Goal: Task Accomplishment & Management: Use online tool/utility

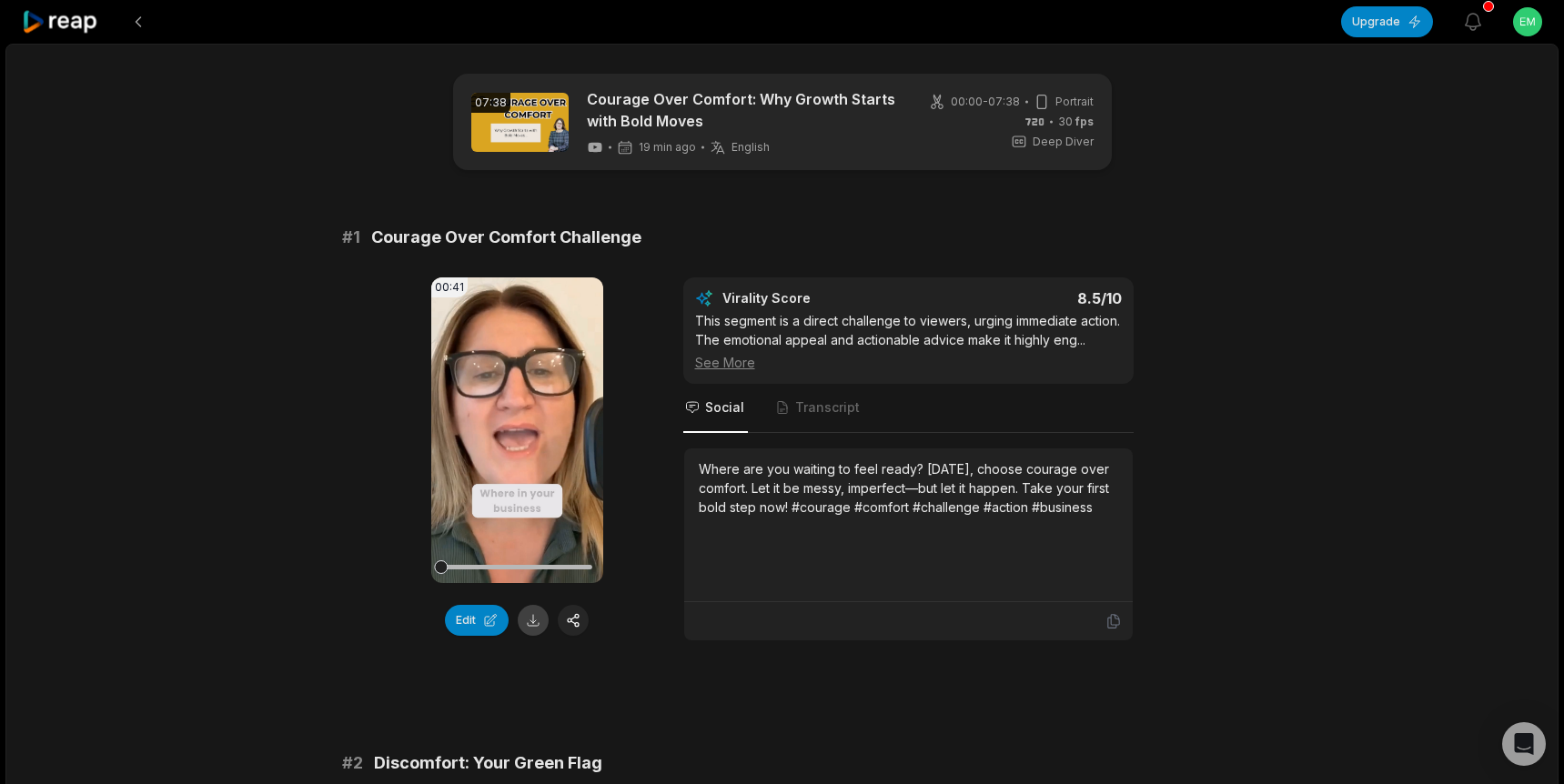
click at [537, 619] on button at bounding box center [532, 619] width 31 height 31
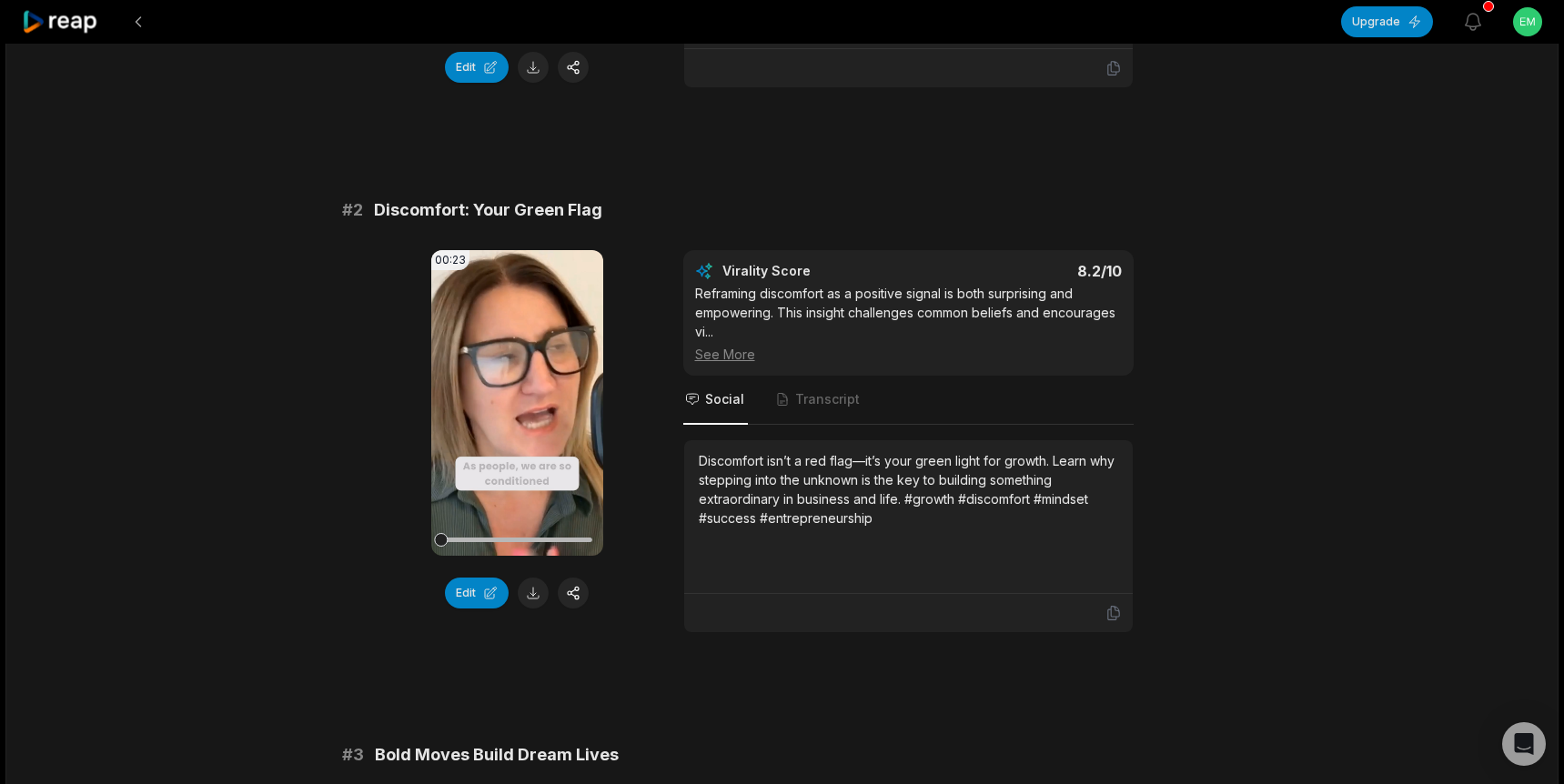
scroll to position [563, 0]
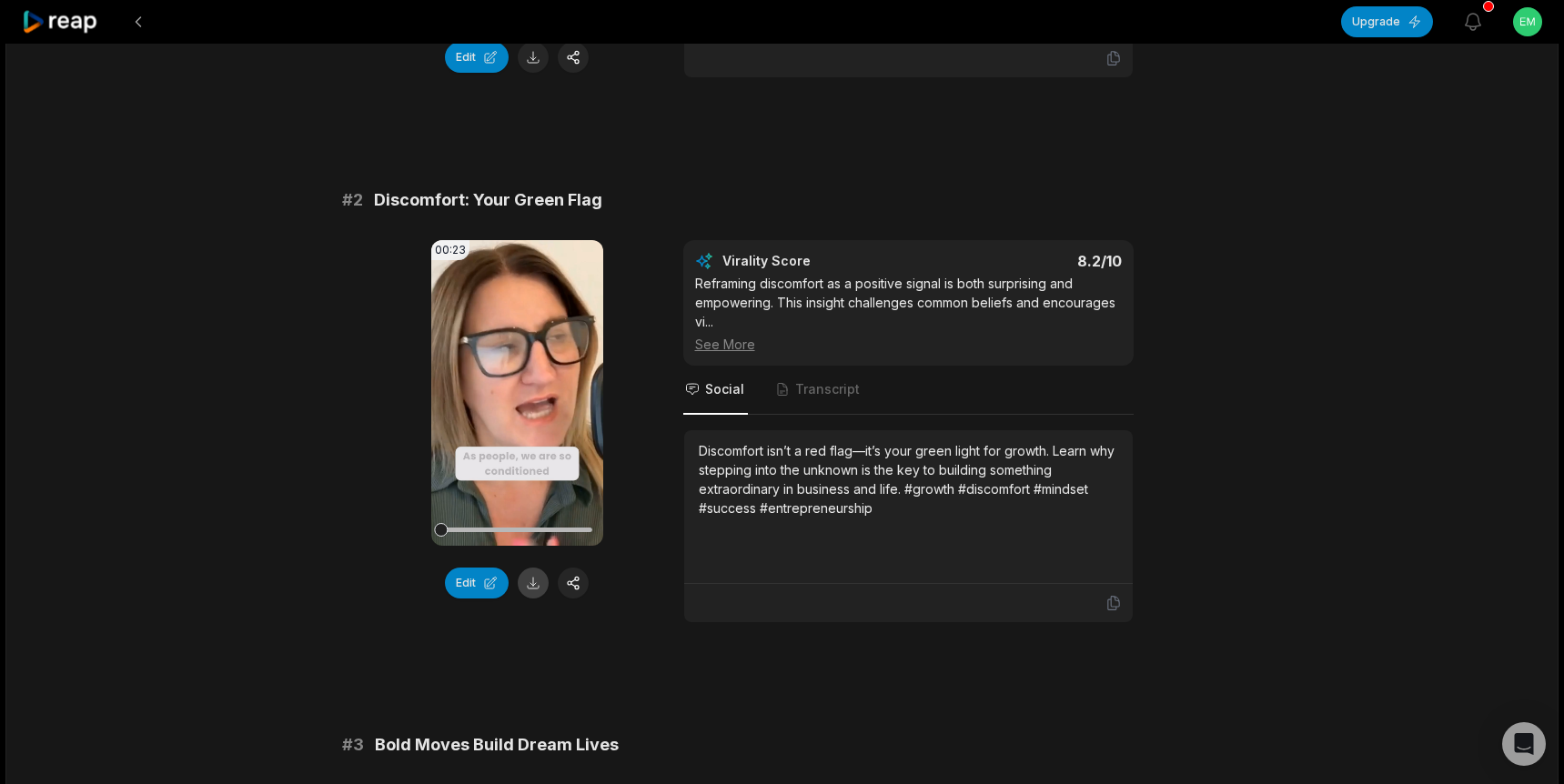
click at [538, 584] on button at bounding box center [532, 582] width 31 height 31
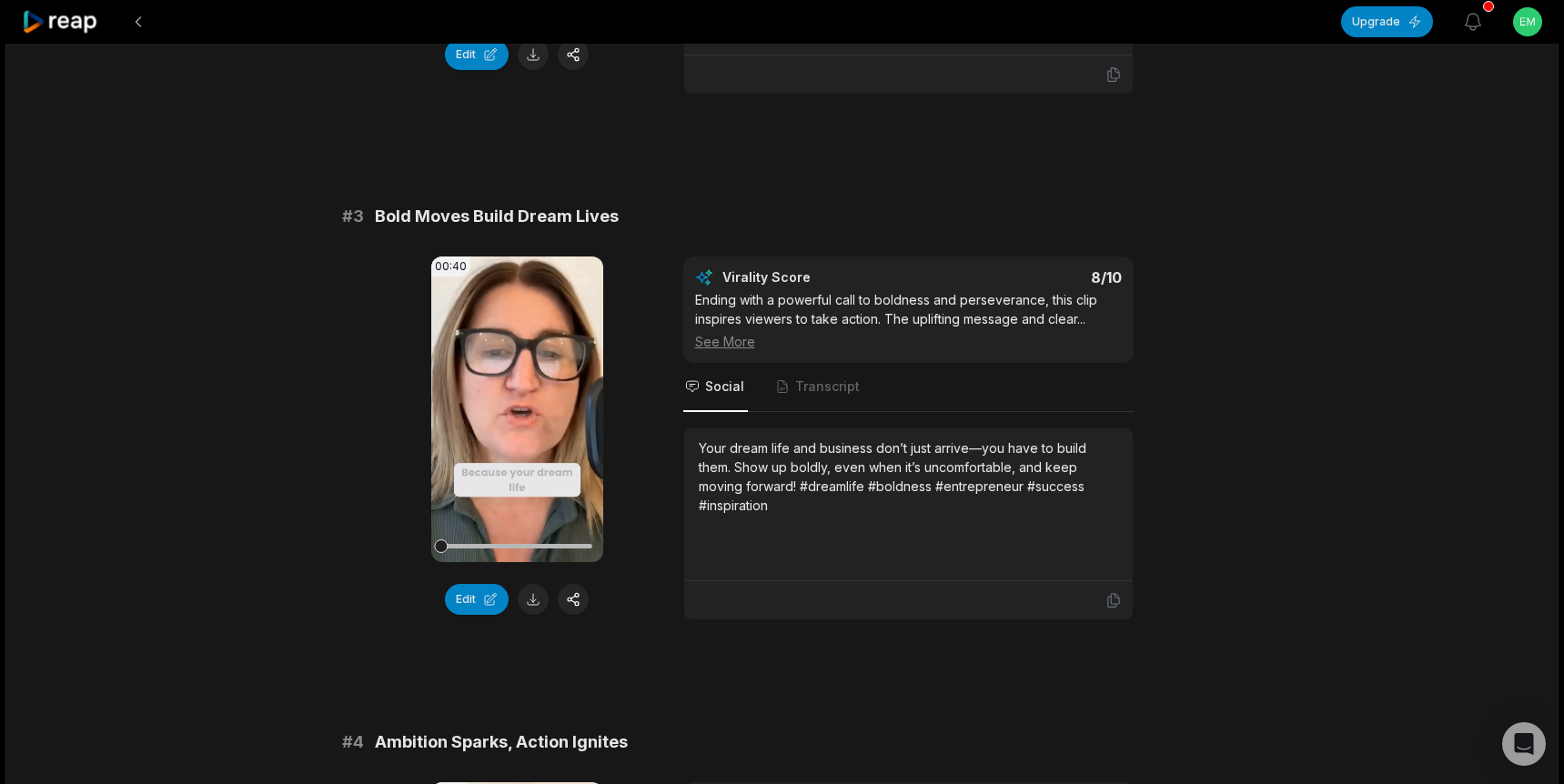
scroll to position [1094, 0]
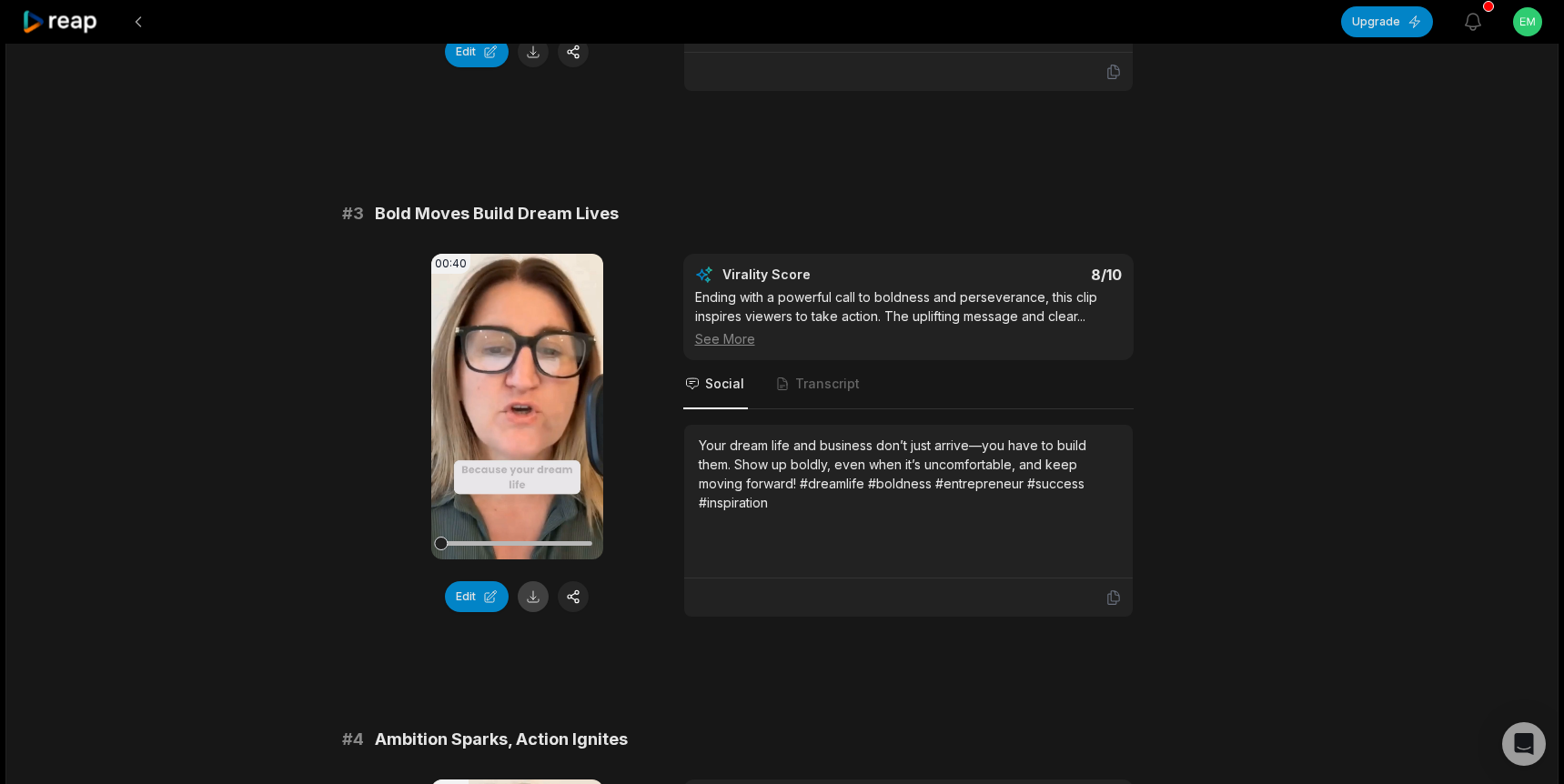
click at [531, 597] on button at bounding box center [532, 596] width 31 height 31
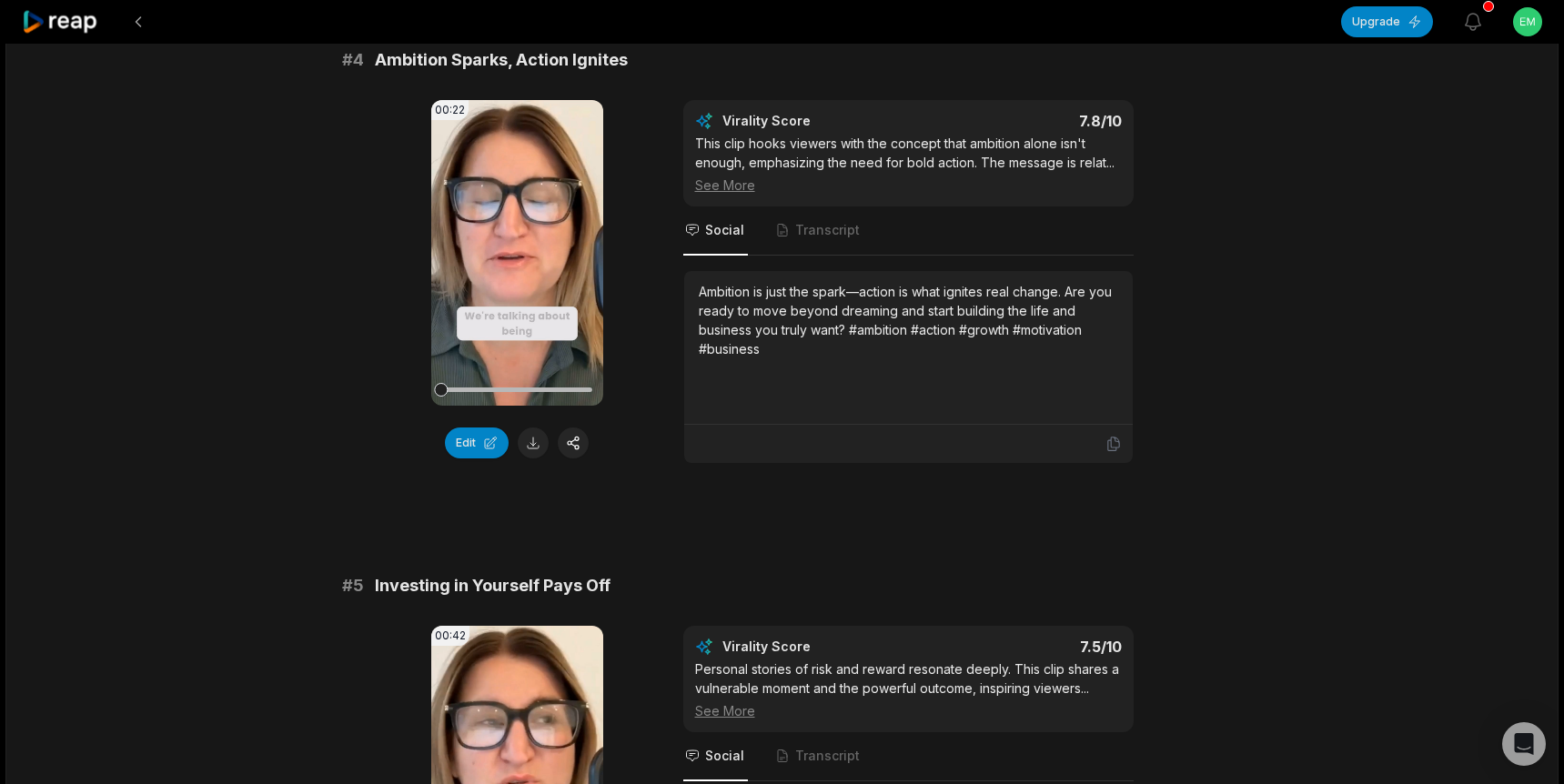
scroll to position [1786, 0]
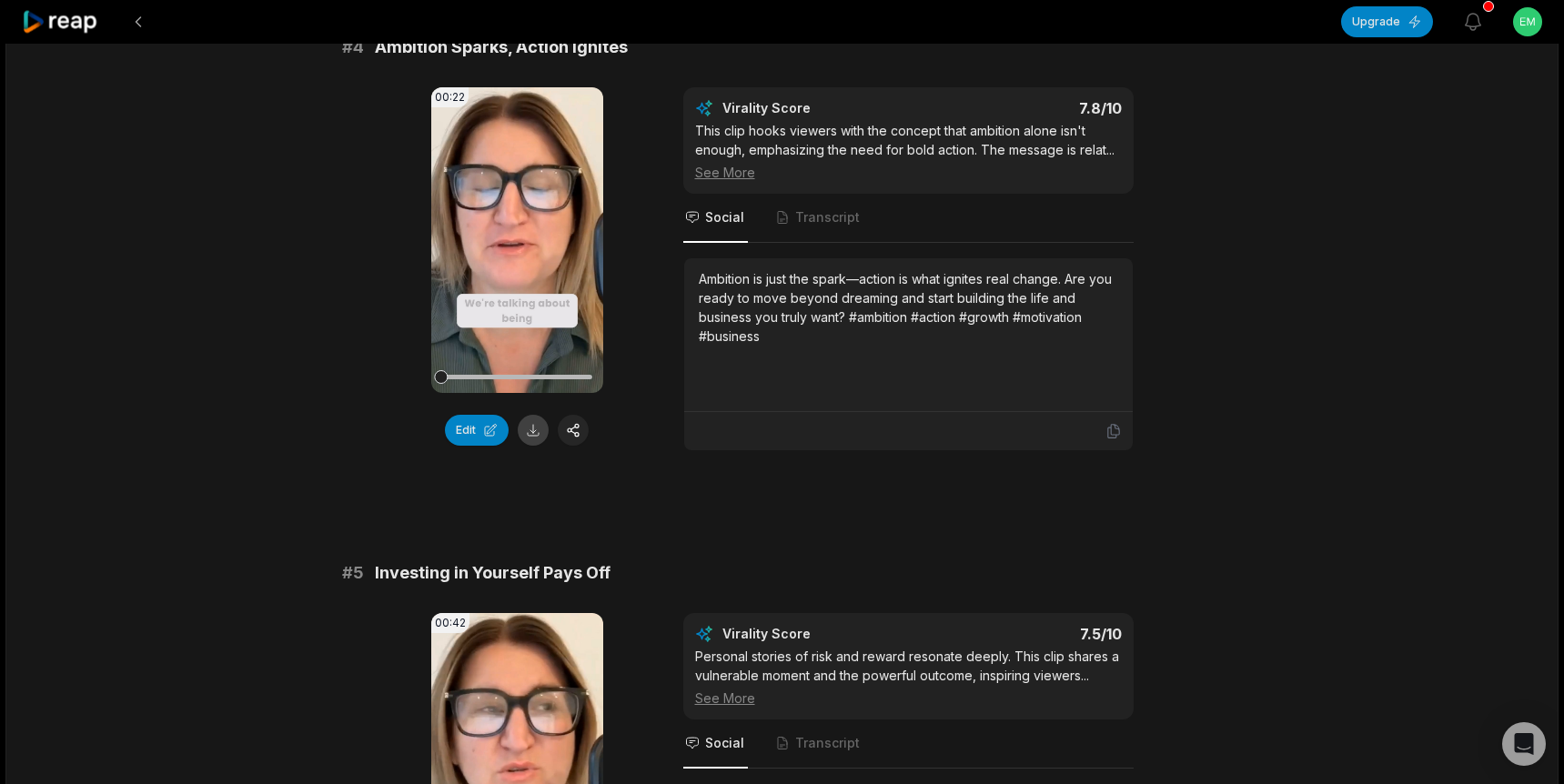
click at [525, 429] on button at bounding box center [532, 430] width 31 height 31
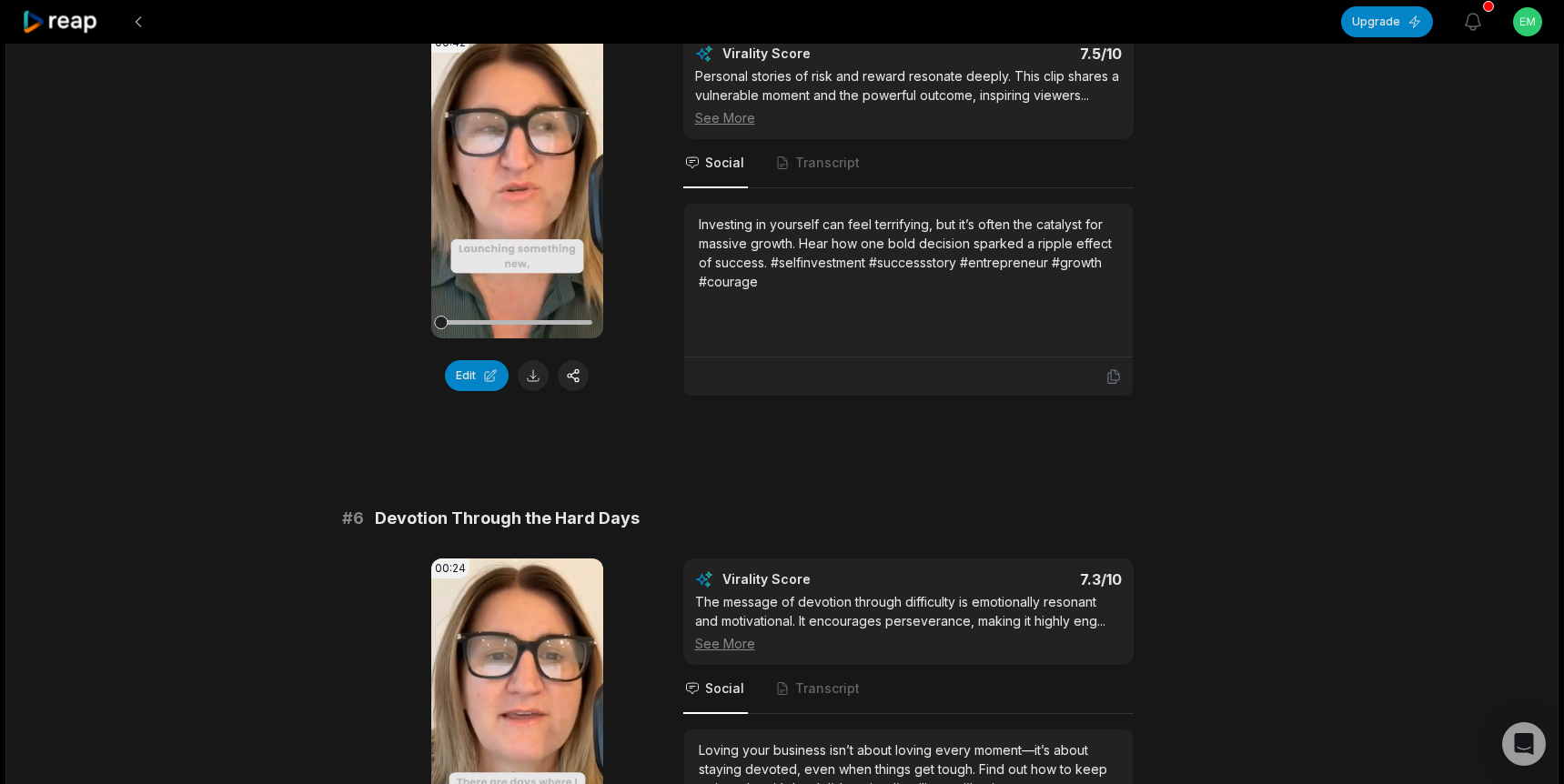
scroll to position [2587, 0]
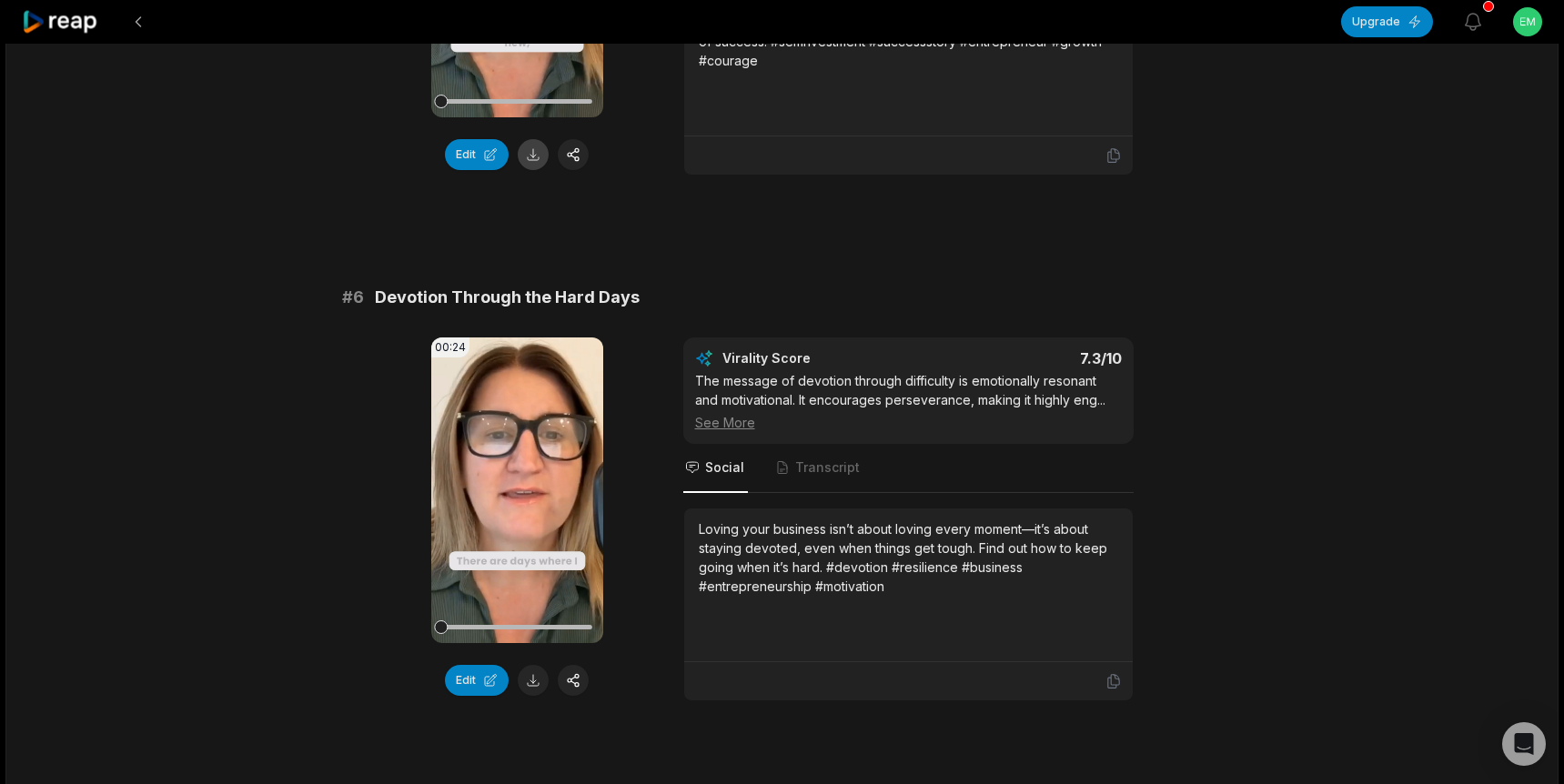
click at [537, 159] on button at bounding box center [532, 154] width 31 height 31
click at [531, 680] on button at bounding box center [532, 680] width 31 height 31
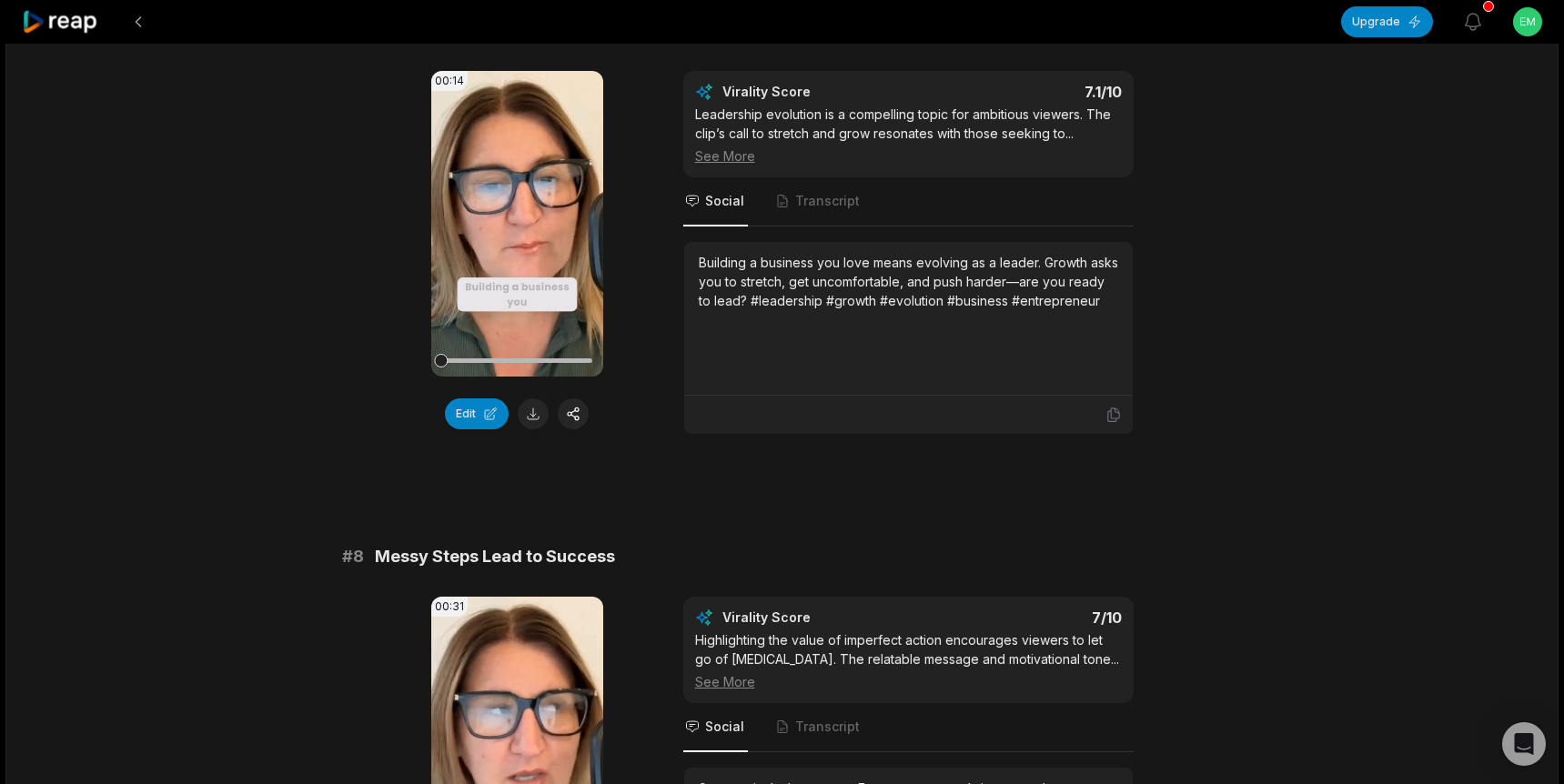
scroll to position [3408, 0]
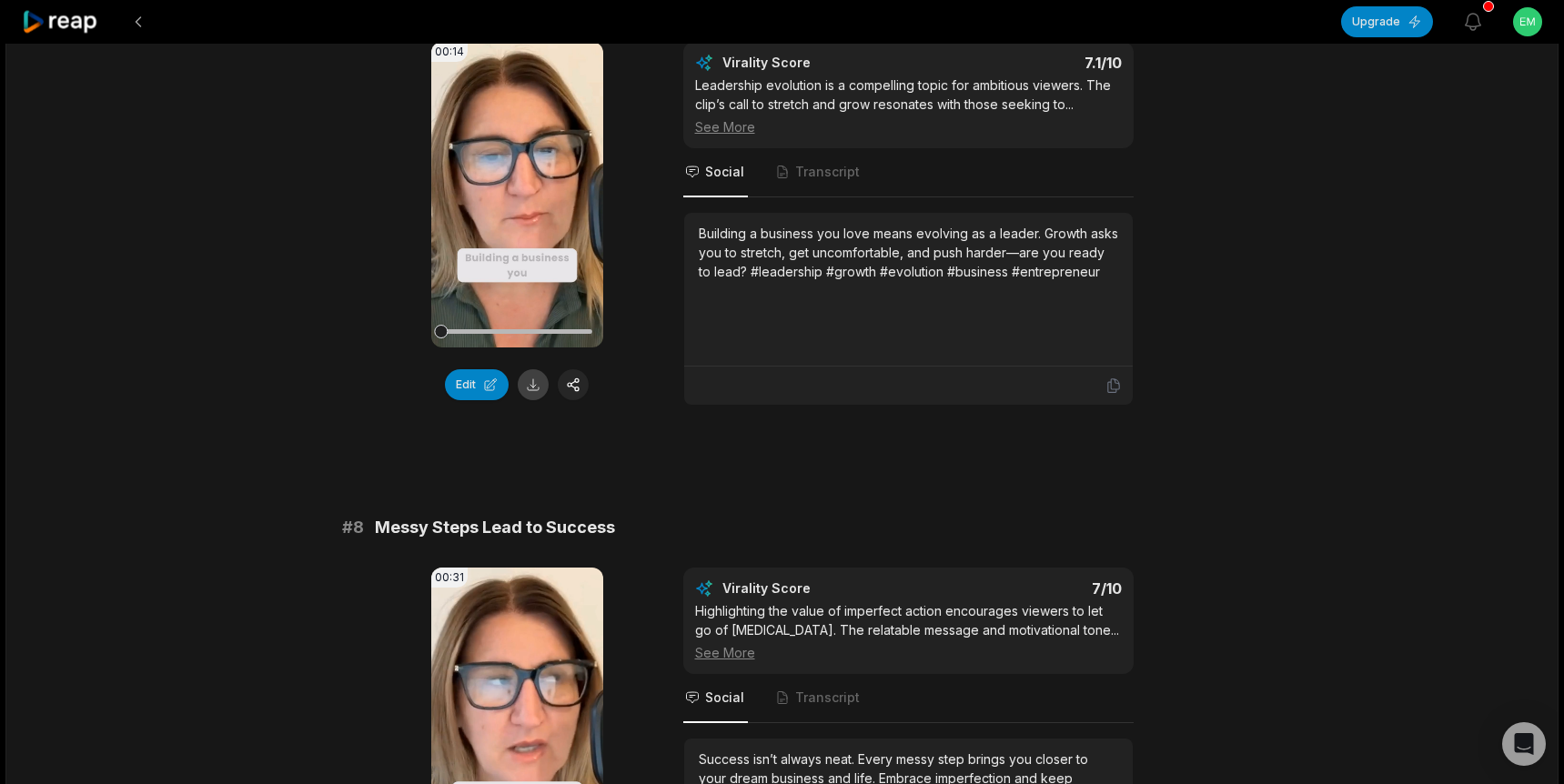
click at [535, 388] on button at bounding box center [532, 384] width 31 height 31
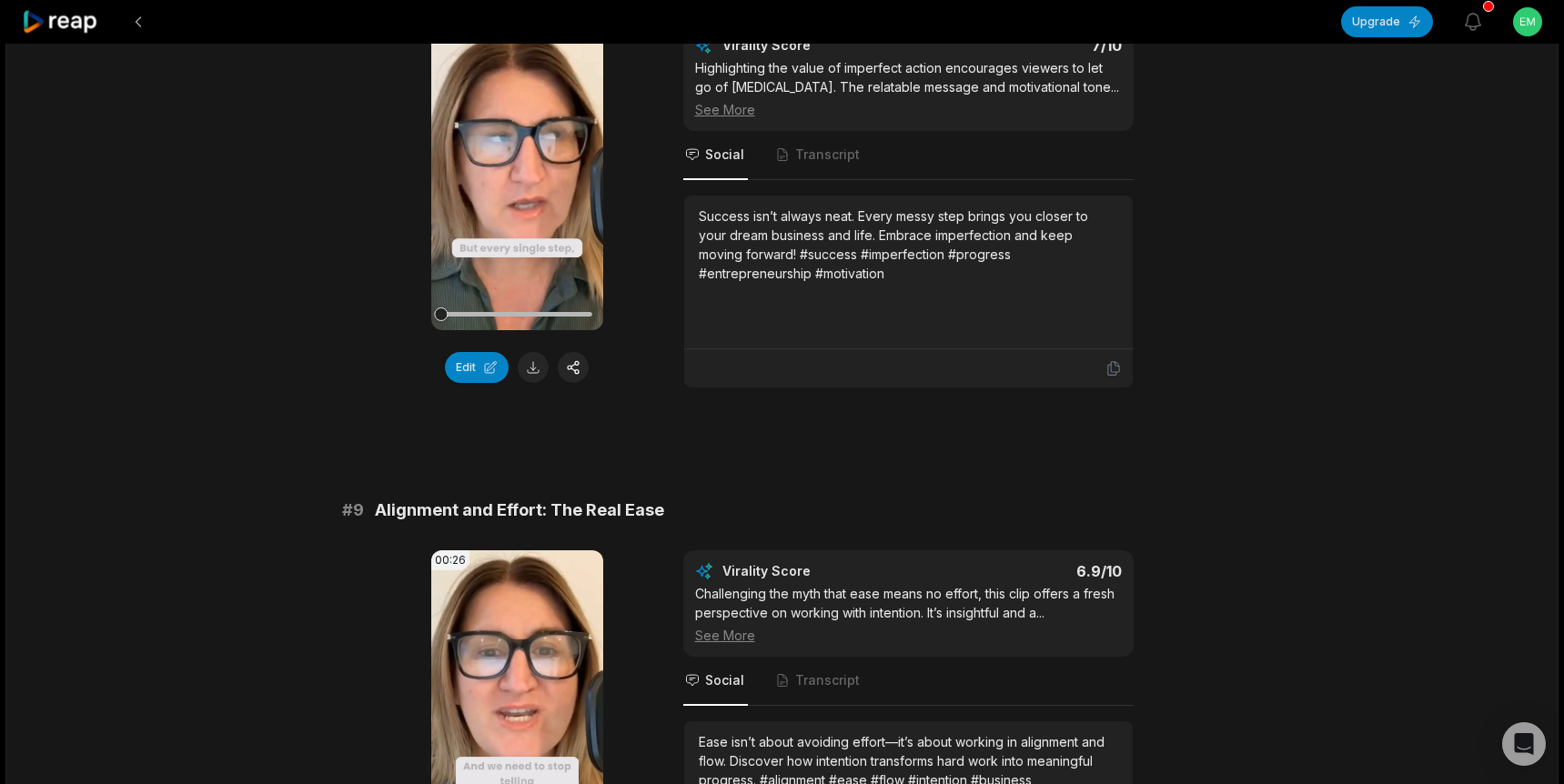
scroll to position [3989, 0]
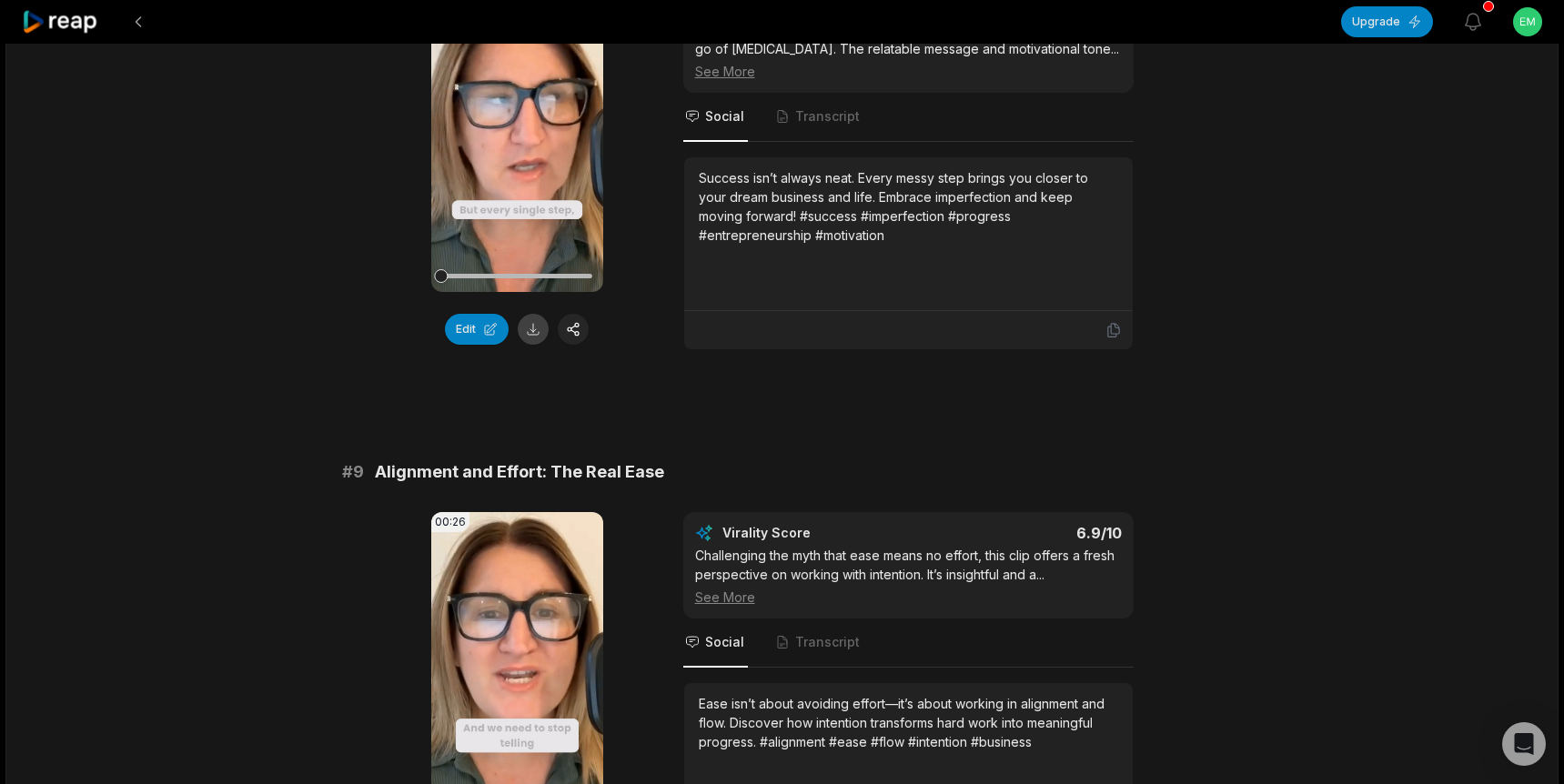
click at [532, 330] on button at bounding box center [532, 328] width 31 height 31
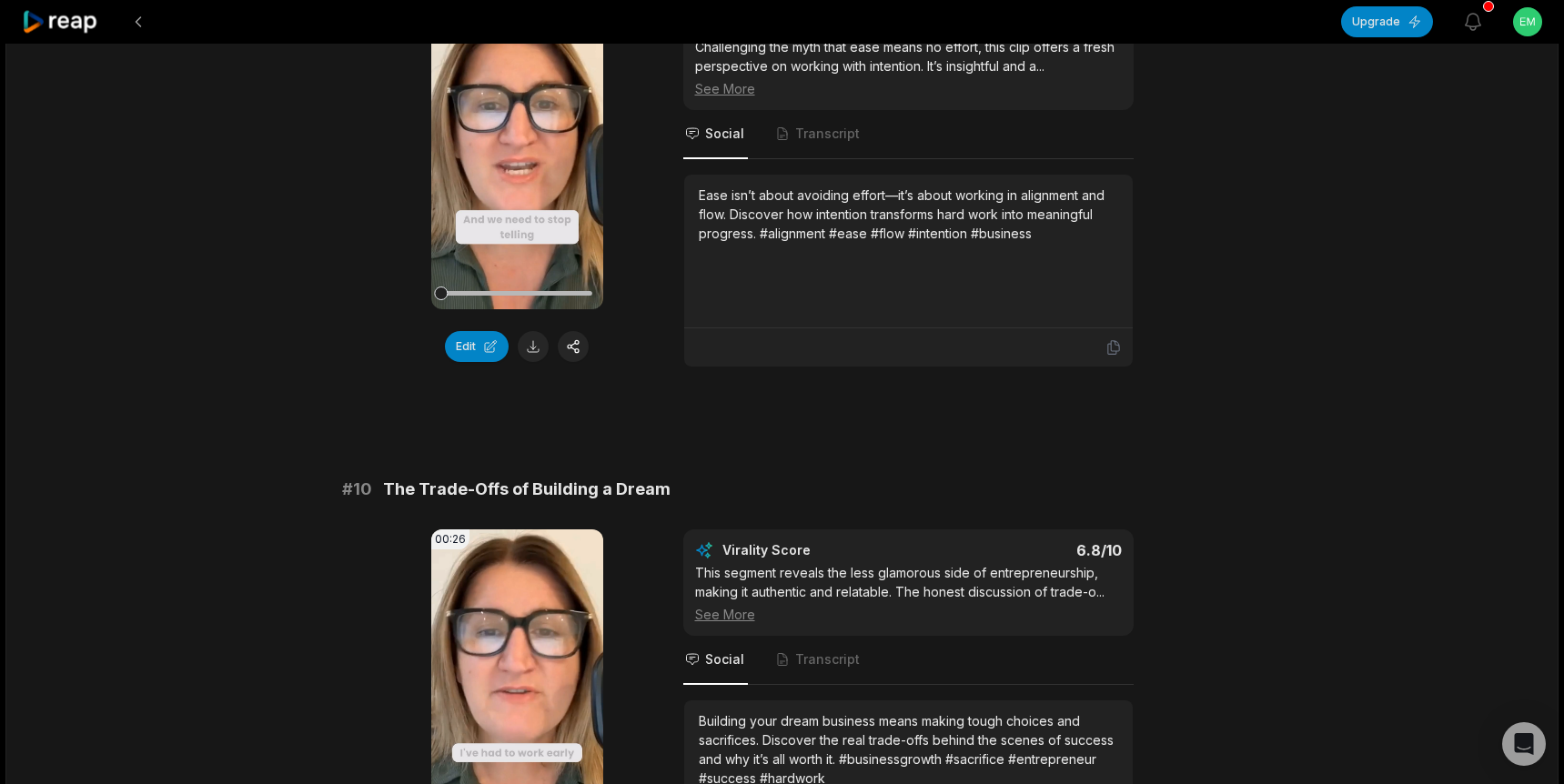
scroll to position [4514, 0]
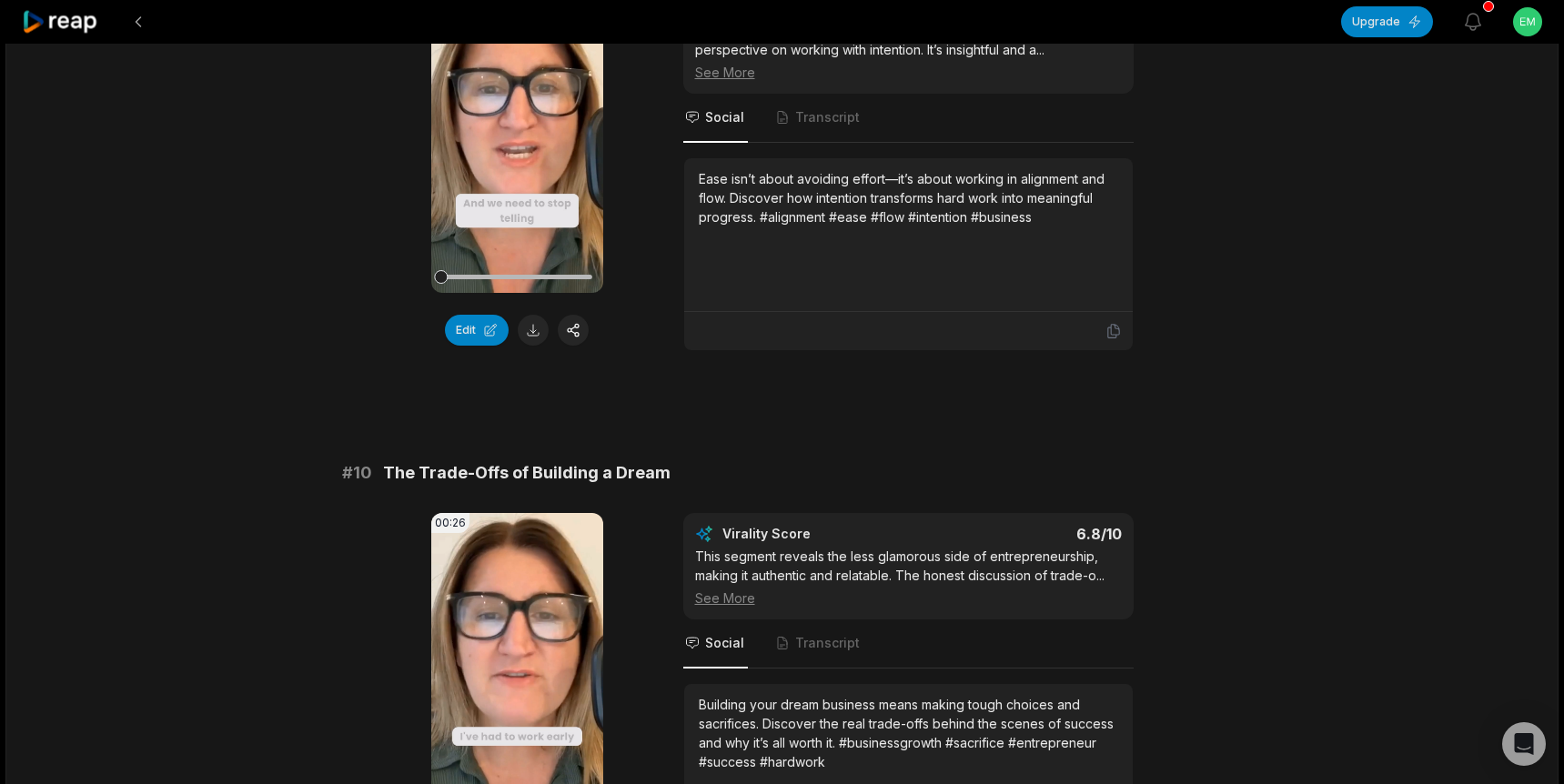
drag, startPoint x: 531, startPoint y: 329, endPoint x: 586, endPoint y: 344, distance: 57.0
click at [531, 329] on button at bounding box center [532, 329] width 31 height 31
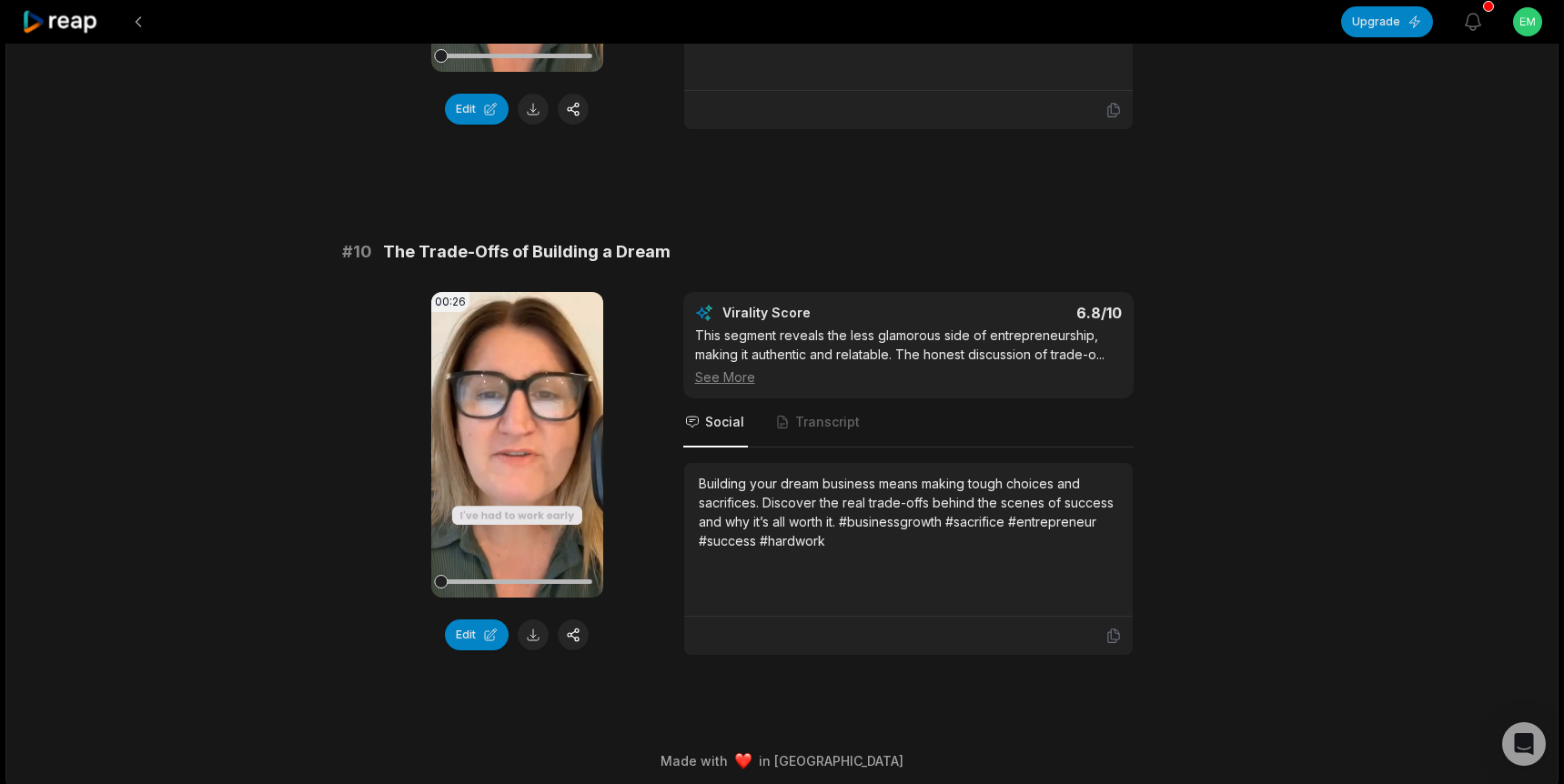
scroll to position [4744, 0]
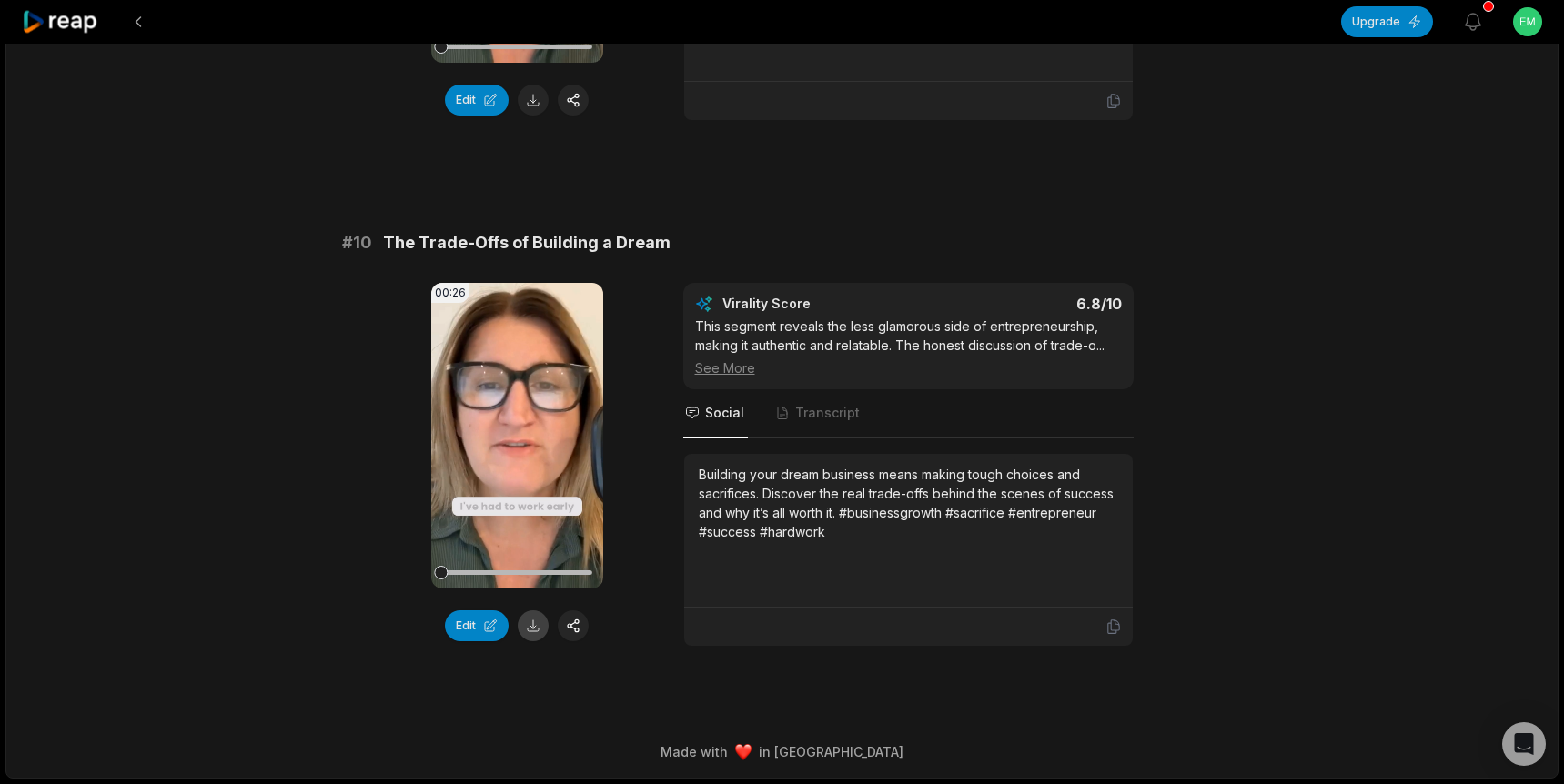
click at [528, 630] on button at bounding box center [532, 625] width 31 height 31
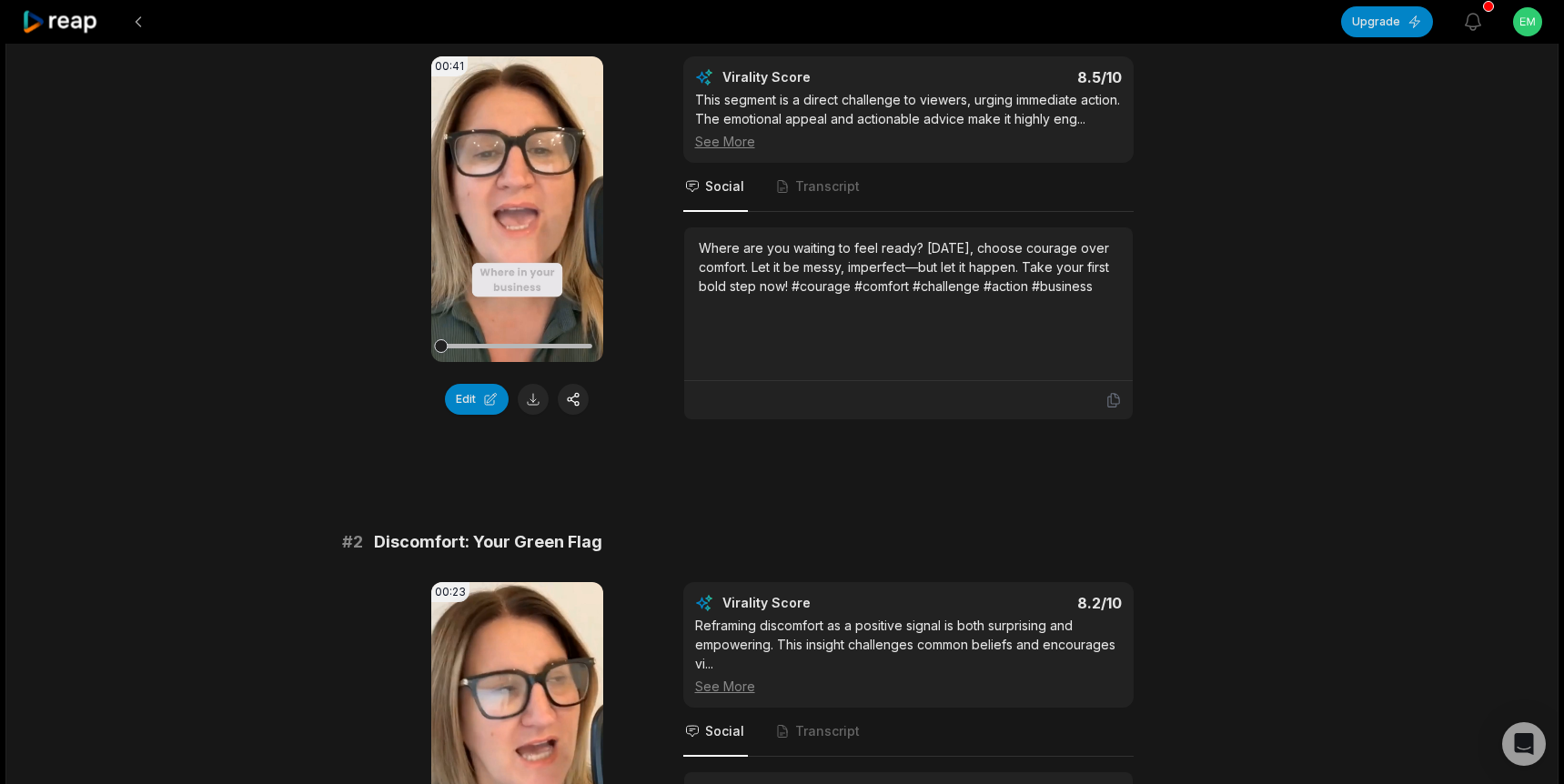
scroll to position [0, 0]
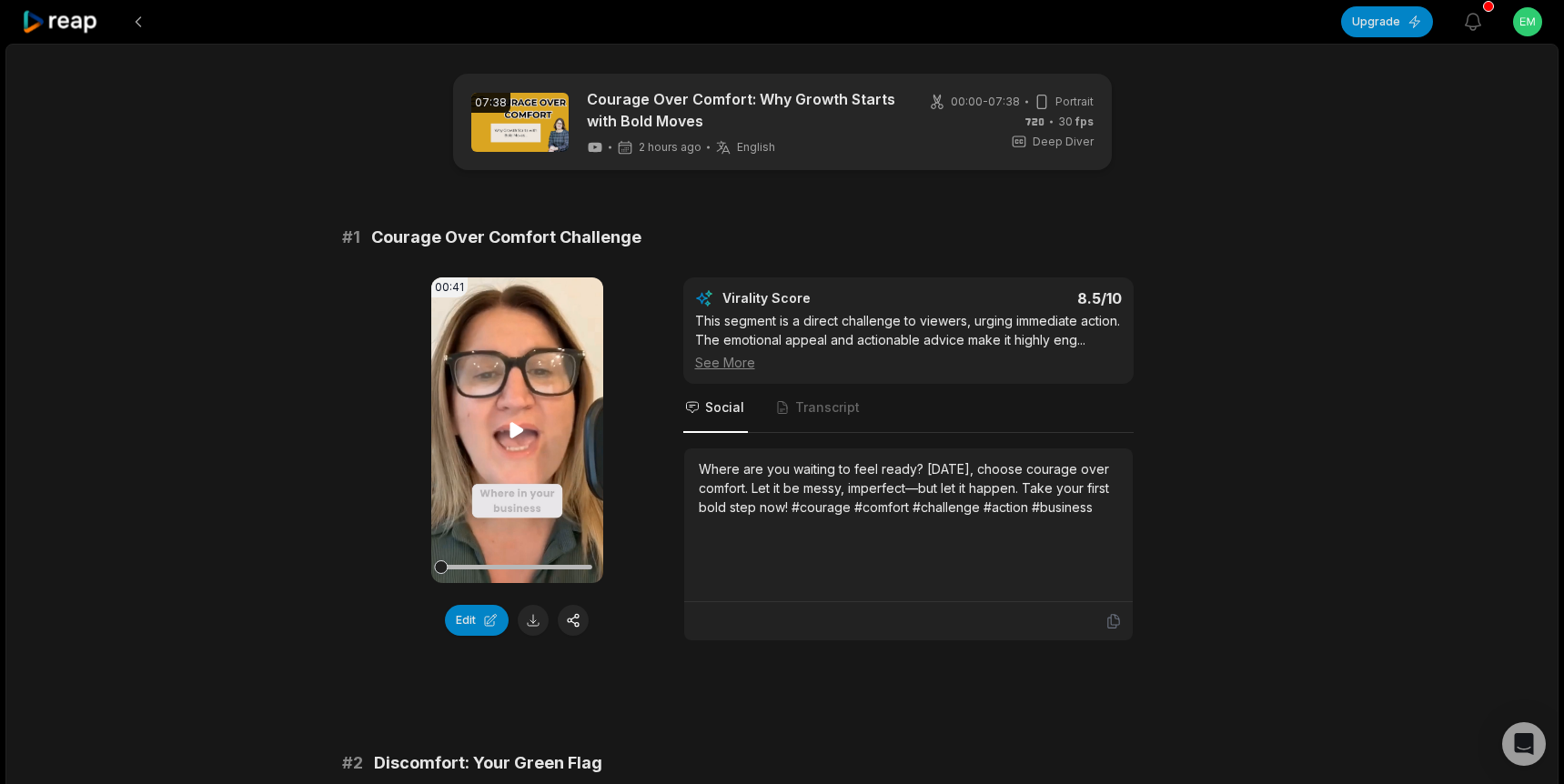
click at [513, 432] on icon at bounding box center [517, 430] width 14 height 16
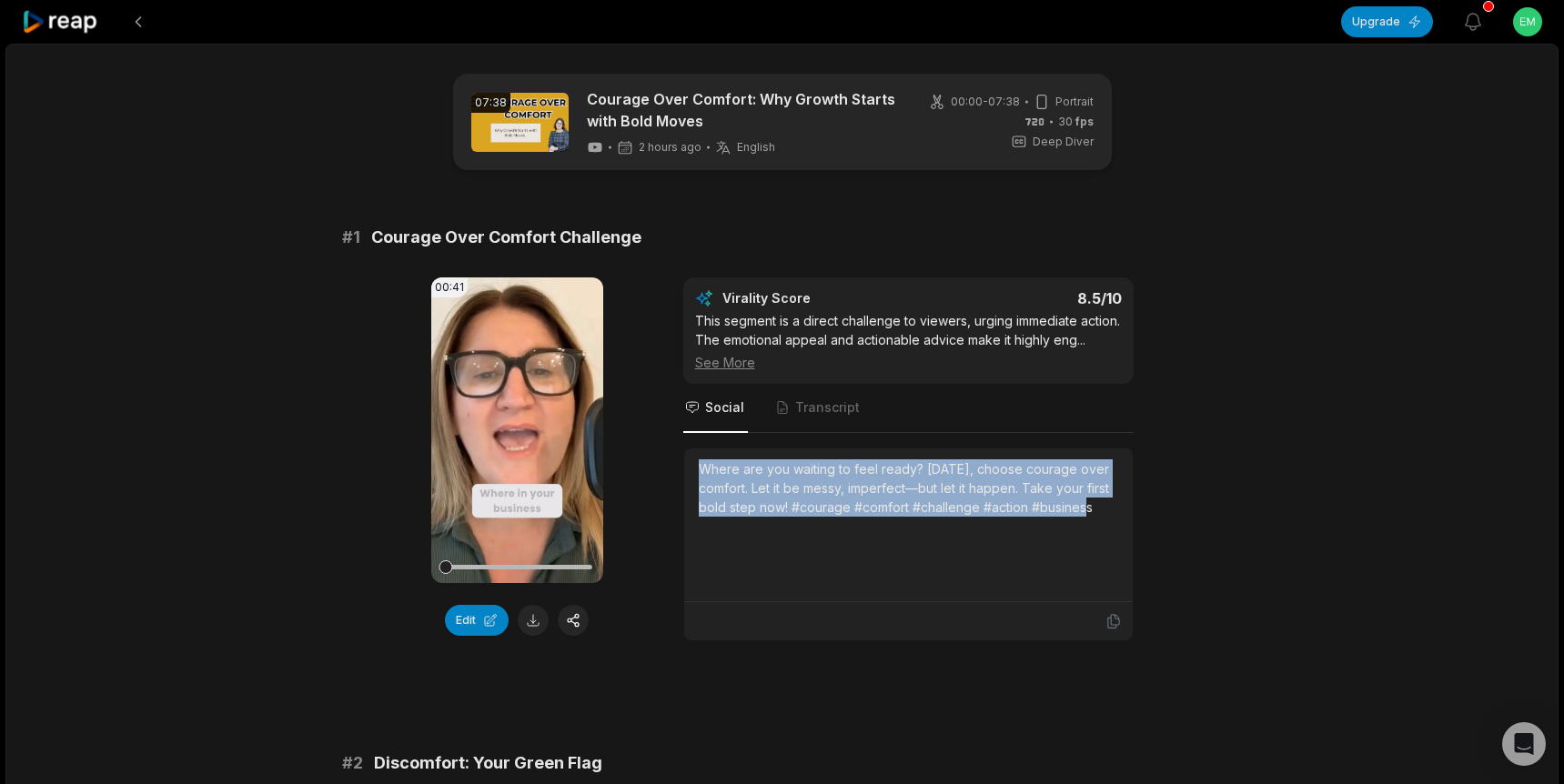
drag, startPoint x: 1088, startPoint y: 512, endPoint x: 686, endPoint y: 472, distance: 404.0
click at [686, 472] on div "Where are you waiting to feel ready? [DATE], choose courage over comfort. Let i…" at bounding box center [908, 525] width 448 height 153
copy div "Where are you waiting to feel ready? [DATE], choose courage over comfort. Let i…"
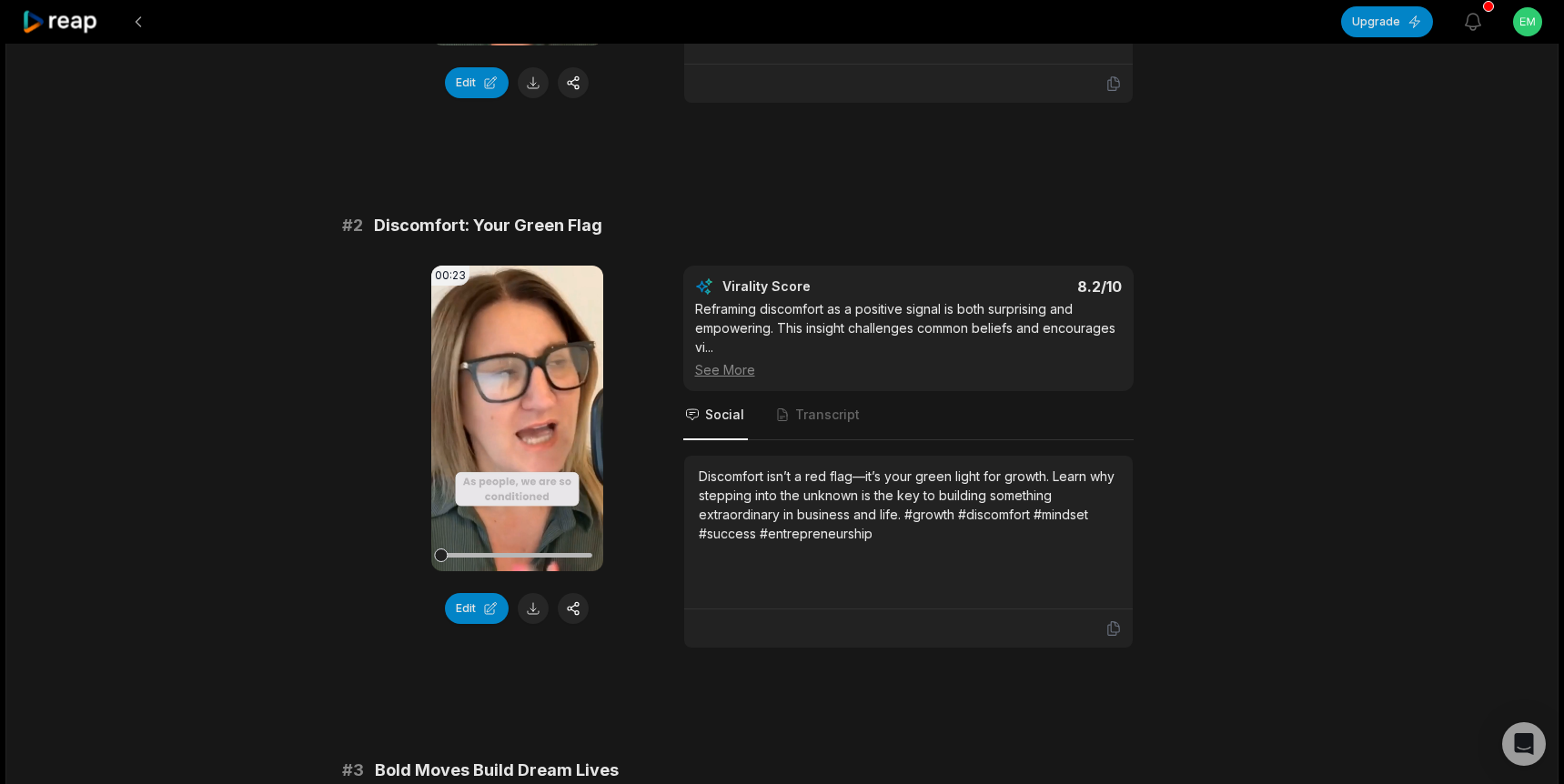
scroll to position [576, 0]
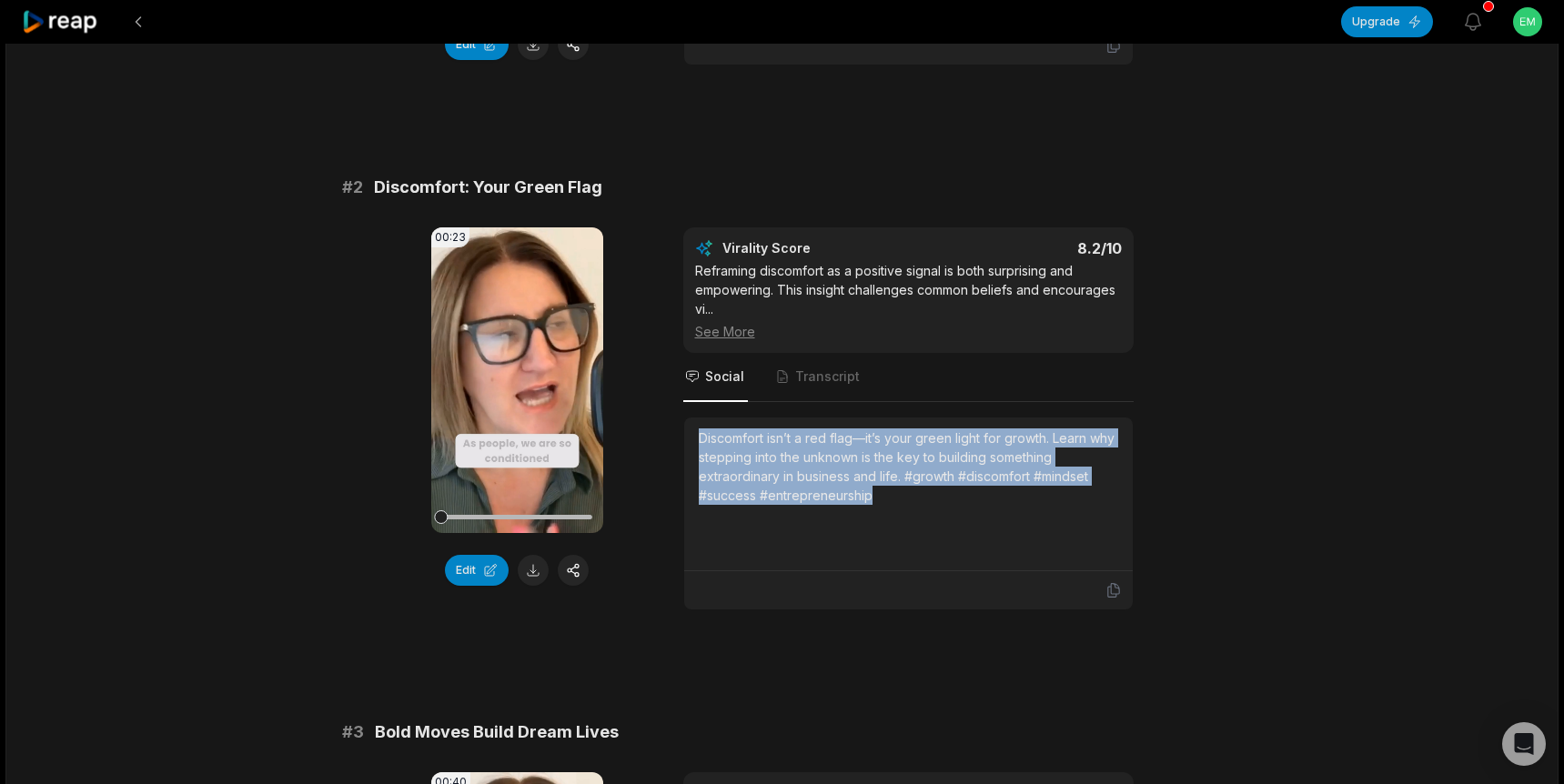
drag, startPoint x: 885, startPoint y: 499, endPoint x: 689, endPoint y: 439, distance: 205.0
click at [689, 439] on div "Discomfort isn’t a red flag—it’s your green light for growth. Learn why steppin…" at bounding box center [908, 494] width 448 height 153
copy div "Discomfort isn’t a red flag—it’s your green light for growth. Learn why steppin…"
click at [511, 379] on icon at bounding box center [517, 379] width 14 height 16
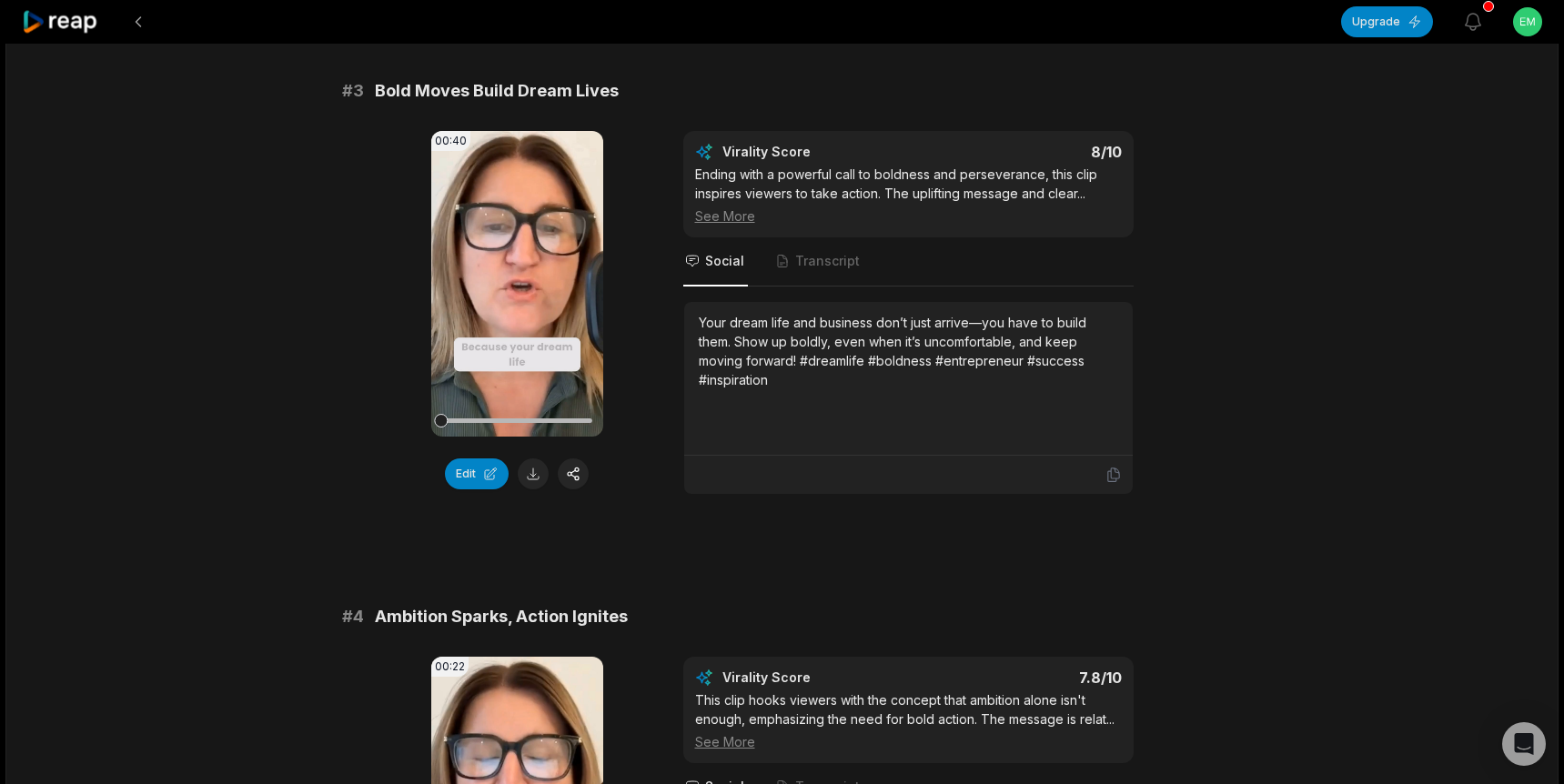
scroll to position [1226, 0]
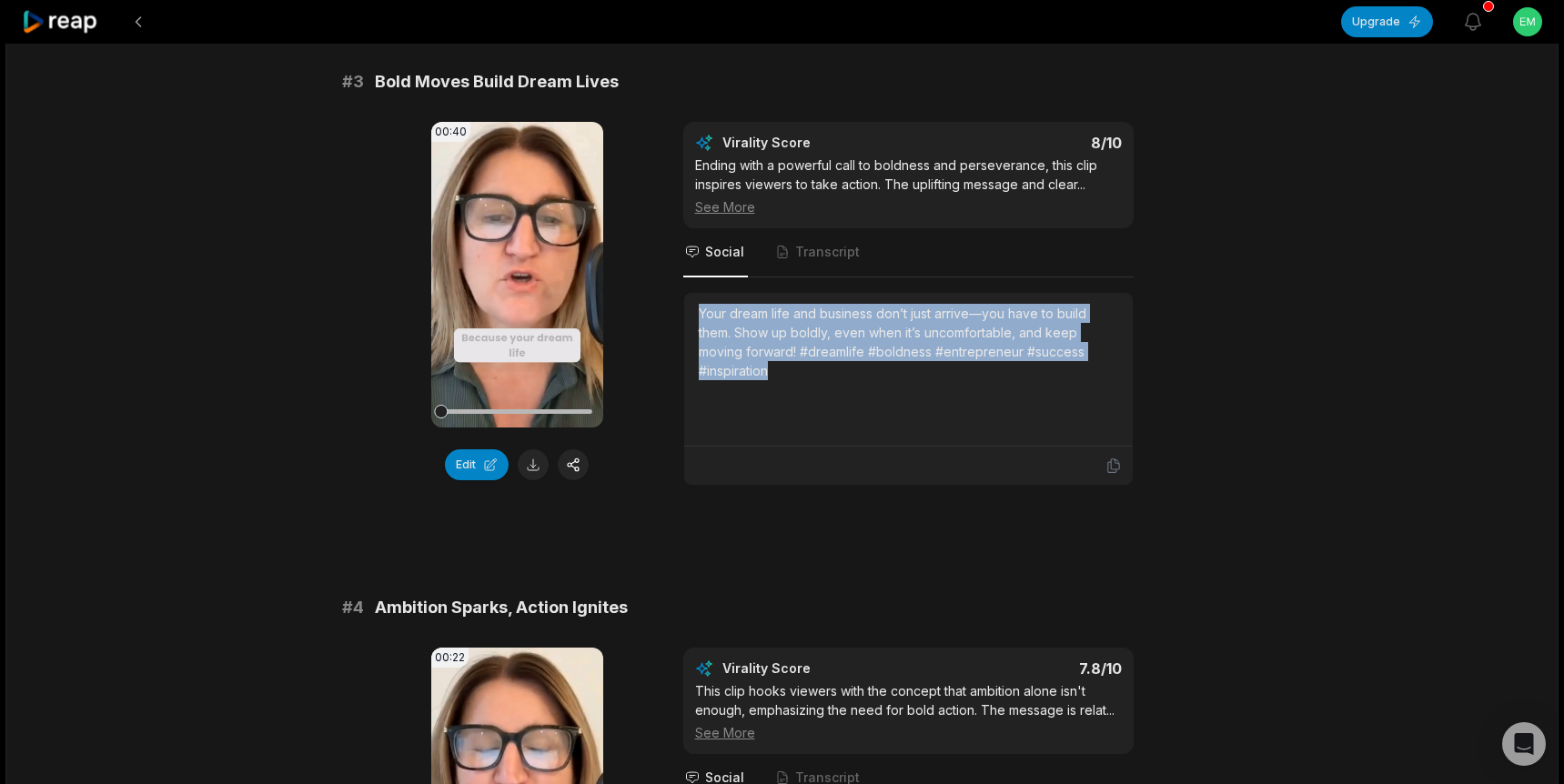
drag, startPoint x: 769, startPoint y: 371, endPoint x: 700, endPoint y: 318, distance: 87.0
click at [700, 318] on div "Your dream life and business don’t just arrive—you have to build them. Show up …" at bounding box center [908, 342] width 420 height 76
copy div "Your dream life and business don’t just arrive—you have to build them. Show up …"
drag, startPoint x: 515, startPoint y: 271, endPoint x: 527, endPoint y: 288, distance: 20.8
click at [515, 272] on icon at bounding box center [517, 273] width 14 height 16
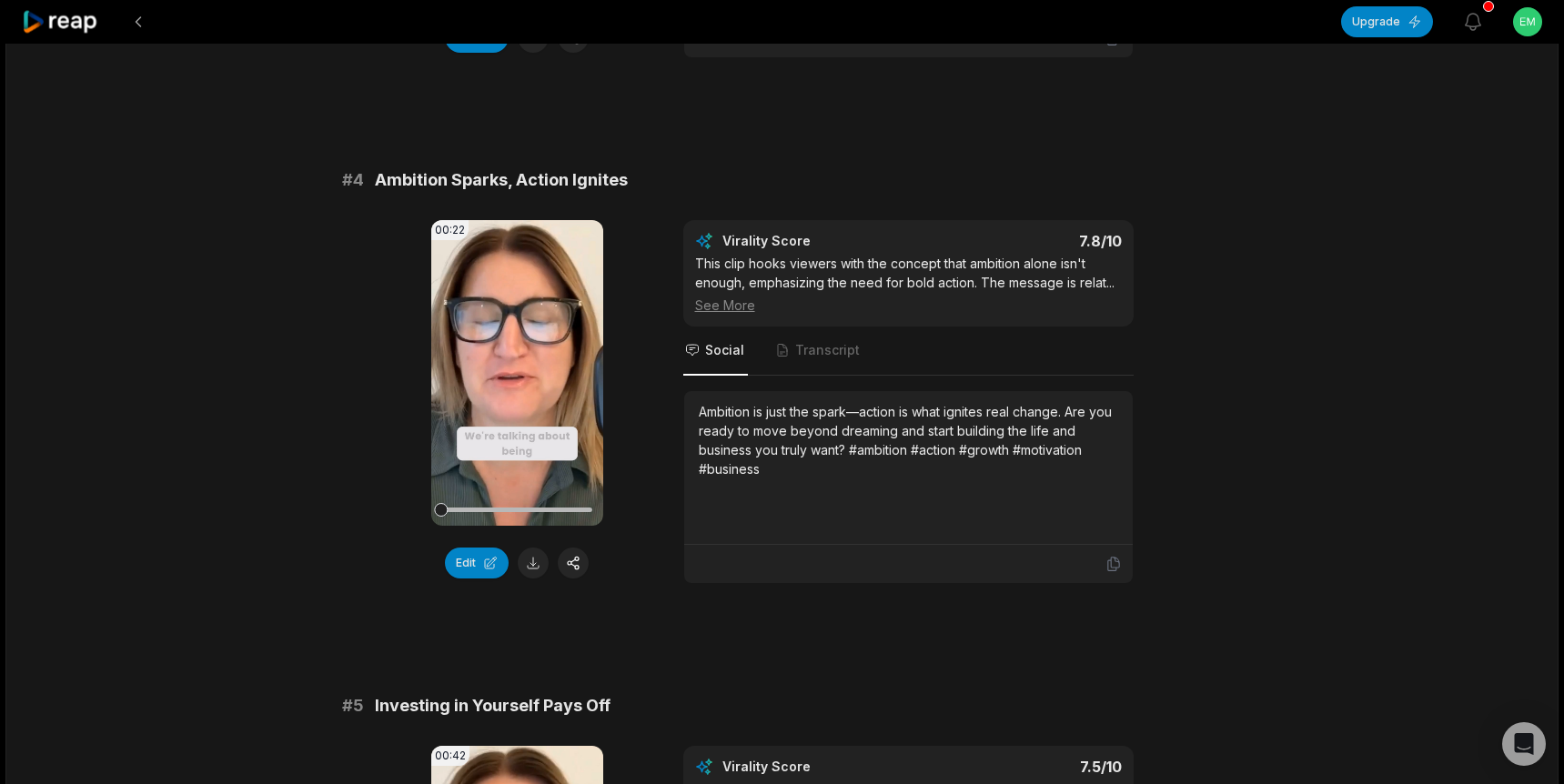
scroll to position [1655, 0]
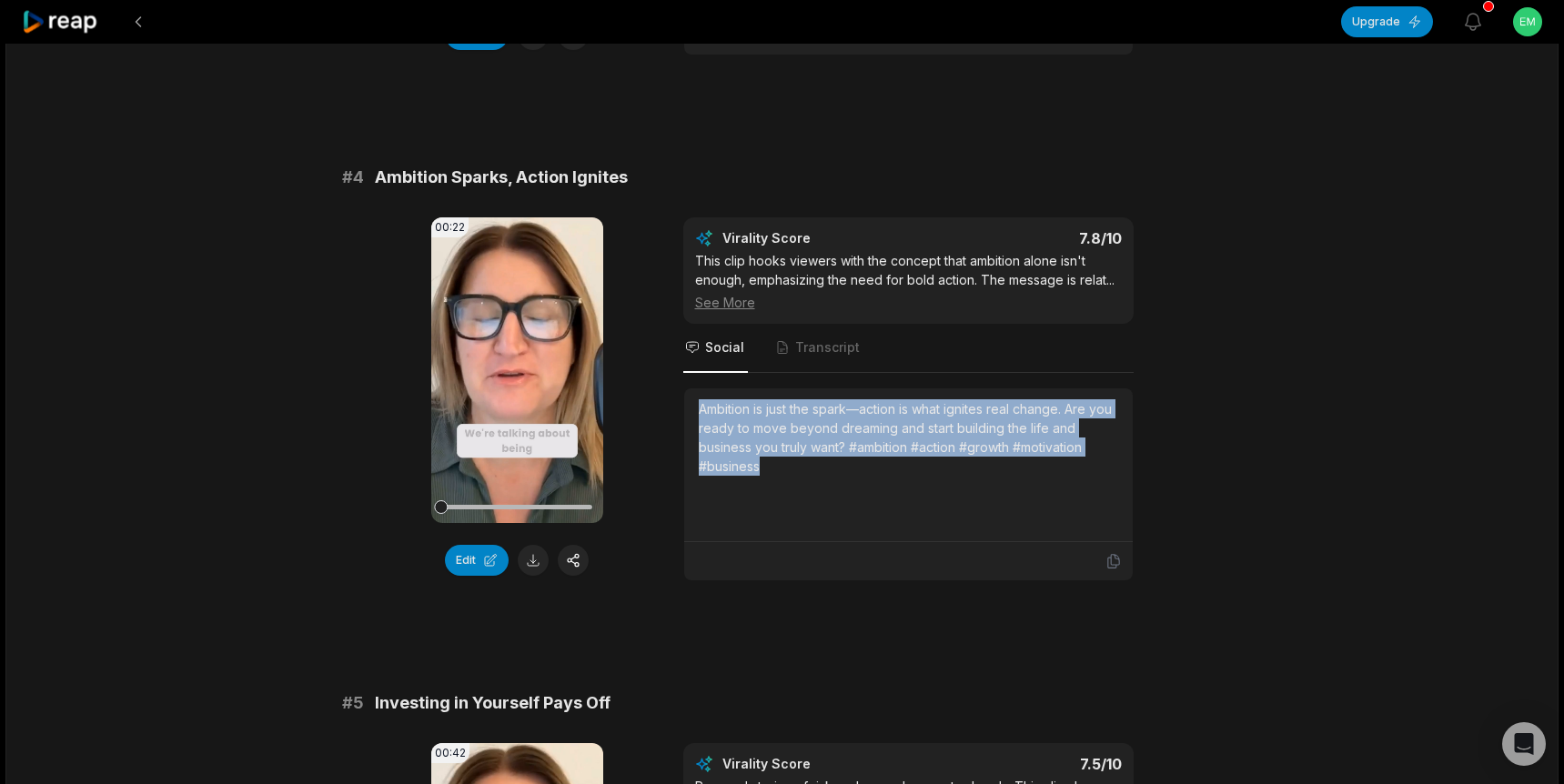
drag, startPoint x: 776, startPoint y: 474, endPoint x: 698, endPoint y: 413, distance: 99.0
click at [699, 413] on div "Ambition is just the spark—action is what ignites real change. Are you ready to…" at bounding box center [908, 437] width 420 height 76
copy div "Ambition is just the spark—action is what ignites real change. Are you ready to…"
click at [523, 363] on icon at bounding box center [516, 369] width 21 height 21
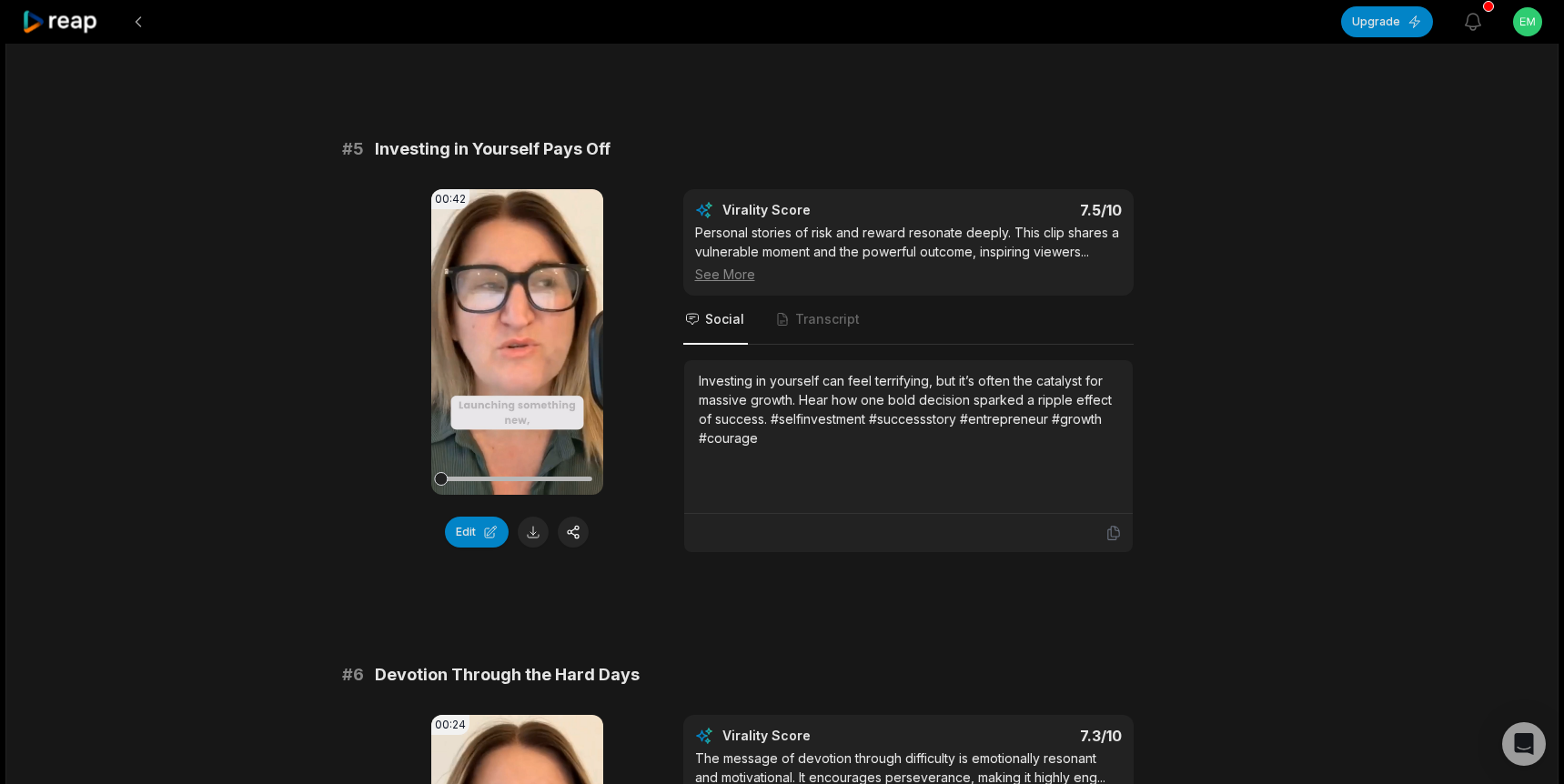
scroll to position [2220, 0]
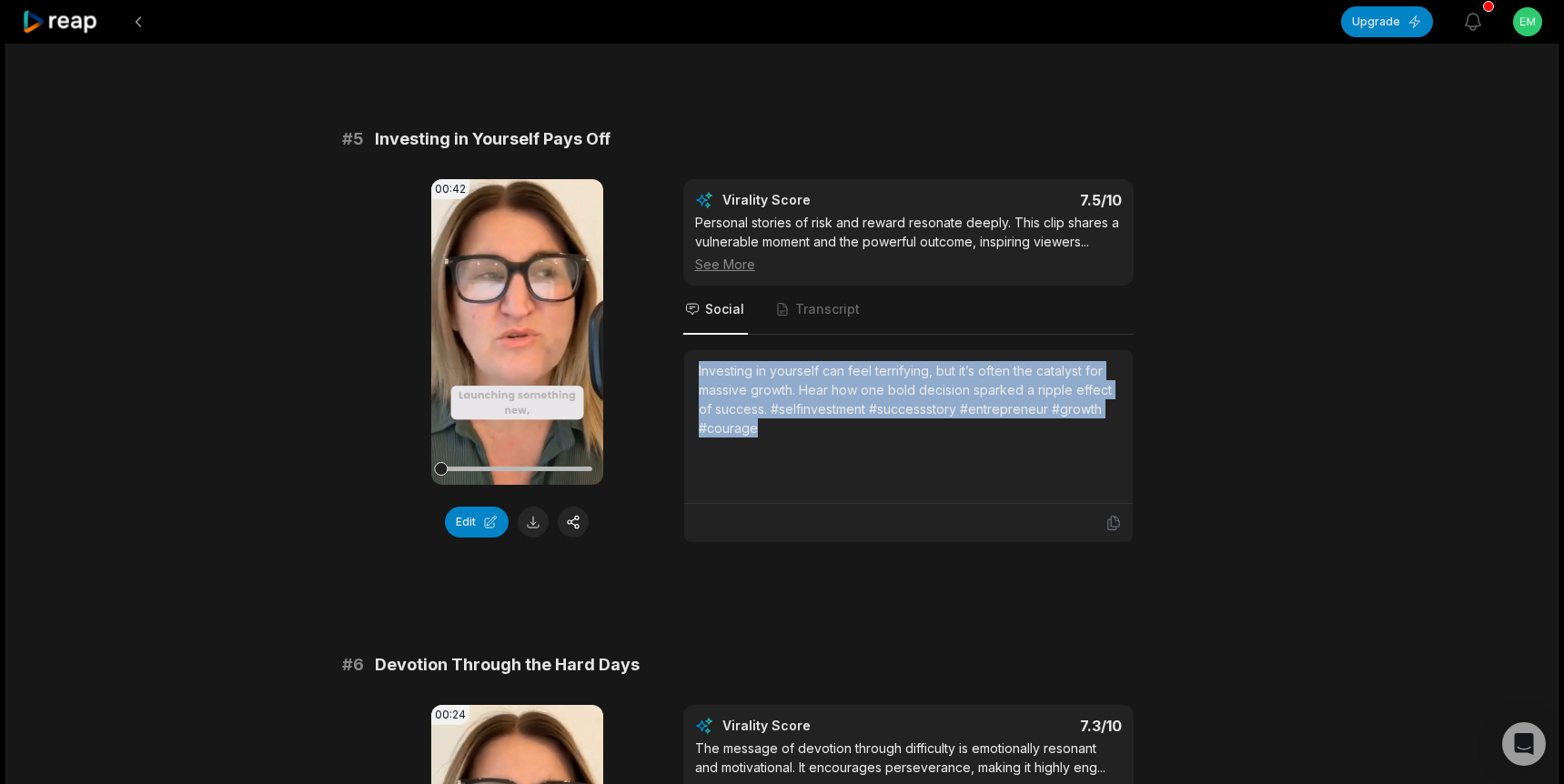
drag, startPoint x: 753, startPoint y: 423, endPoint x: 696, endPoint y: 372, distance: 76.5
click at [696, 372] on div "Investing in yourself can feel terrifying, but it’s often the catalyst for mass…" at bounding box center [908, 426] width 448 height 153
copy div "Investing in yourself can feel terrifying, but it’s often the catalyst for mass…"
drag, startPoint x: 513, startPoint y: 332, endPoint x: 545, endPoint y: 340, distance: 33.0
click at [513, 332] on icon at bounding box center [517, 331] width 14 height 16
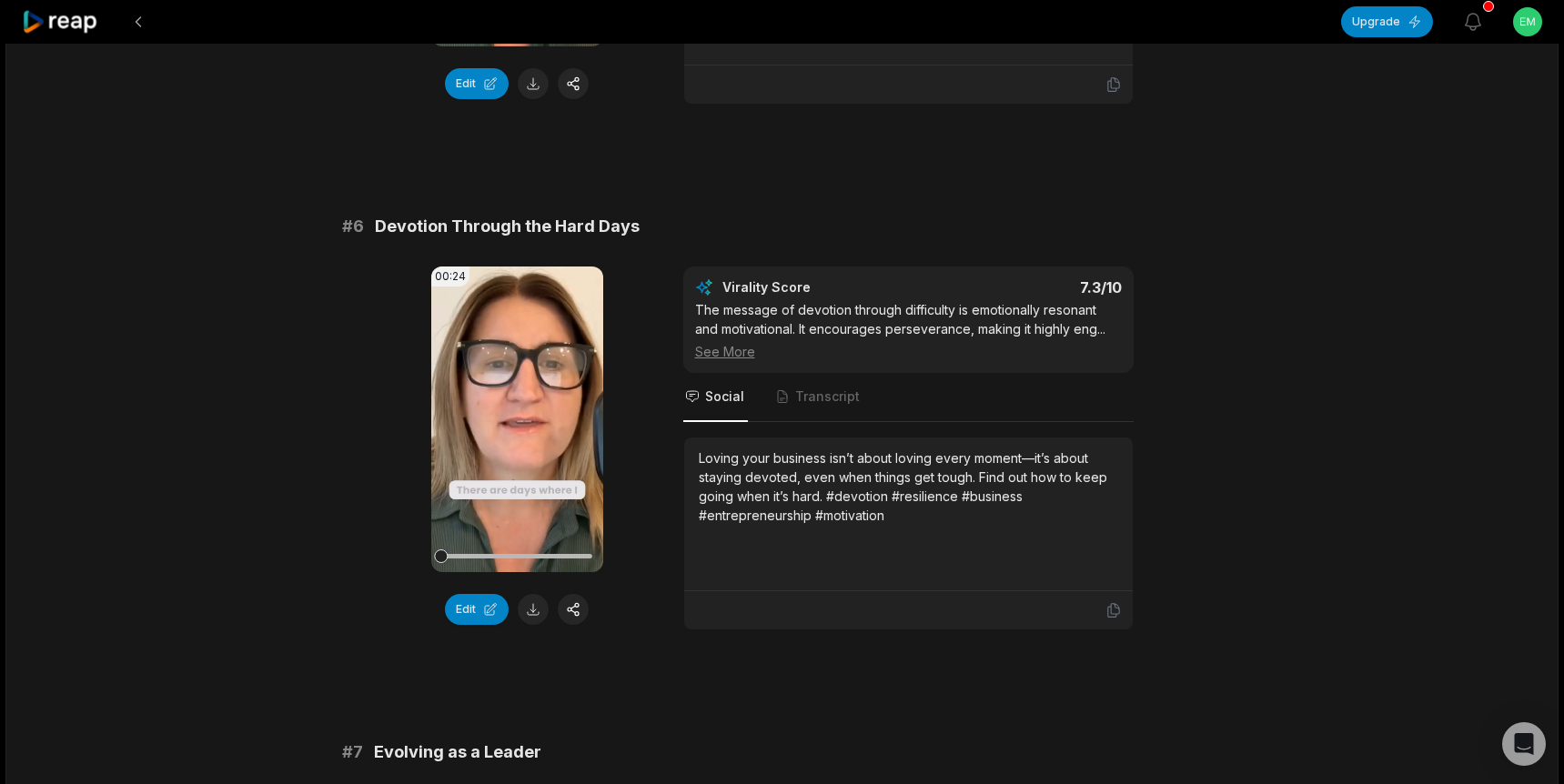
scroll to position [2703, 0]
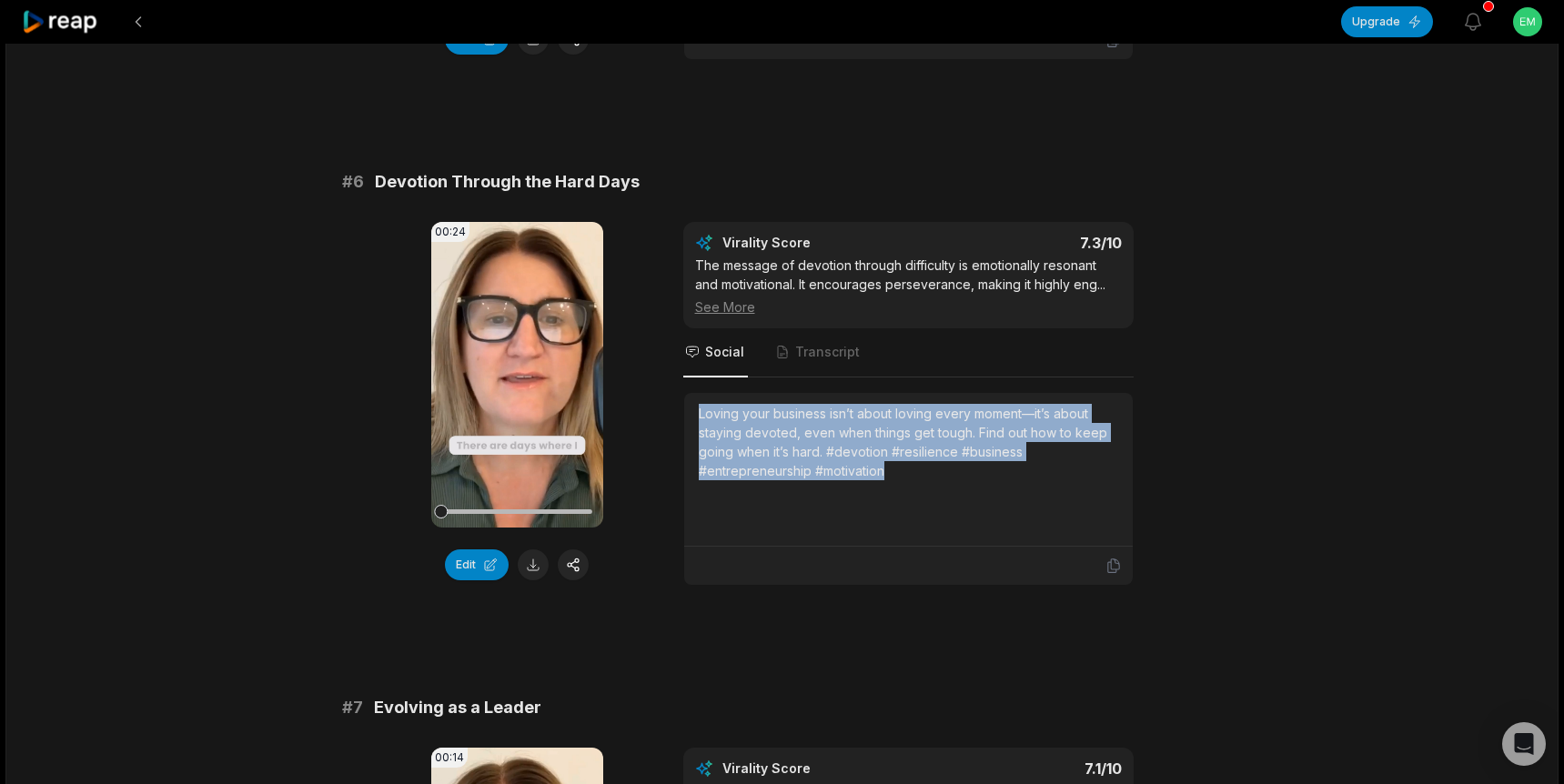
drag, startPoint x: 924, startPoint y: 482, endPoint x: 692, endPoint y: 415, distance: 241.5
click at [692, 415] on div "Loving your business isn’t about loving every moment—it’s about staying devoted…" at bounding box center [908, 469] width 448 height 153
copy div "Loving your business isn’t about loving every moment—it’s about staying devoted…"
drag, startPoint x: 516, startPoint y: 380, endPoint x: 402, endPoint y: 218, distance: 198.1
click at [516, 380] on icon at bounding box center [516, 374] width 21 height 21
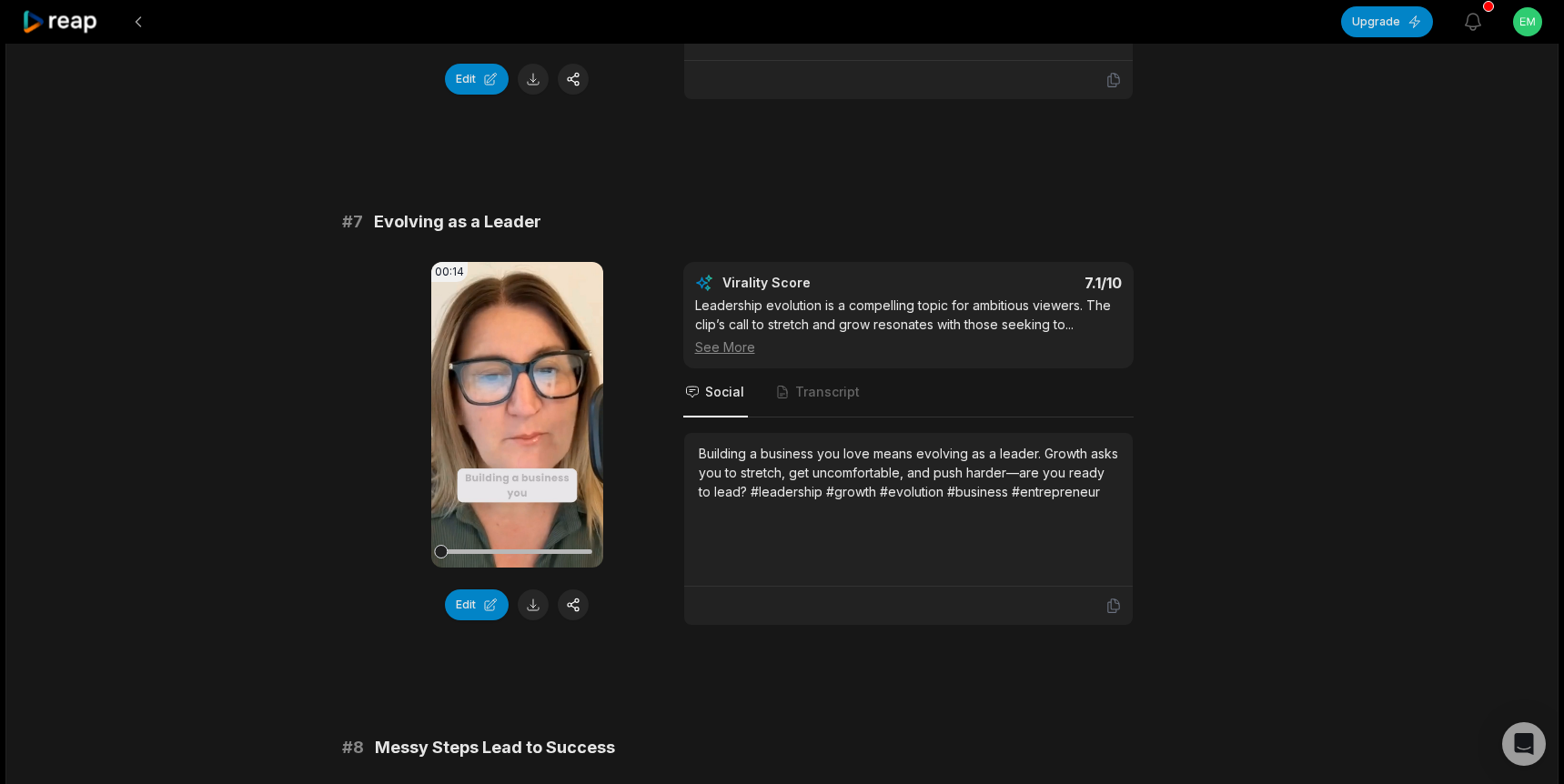
scroll to position [3182, 0]
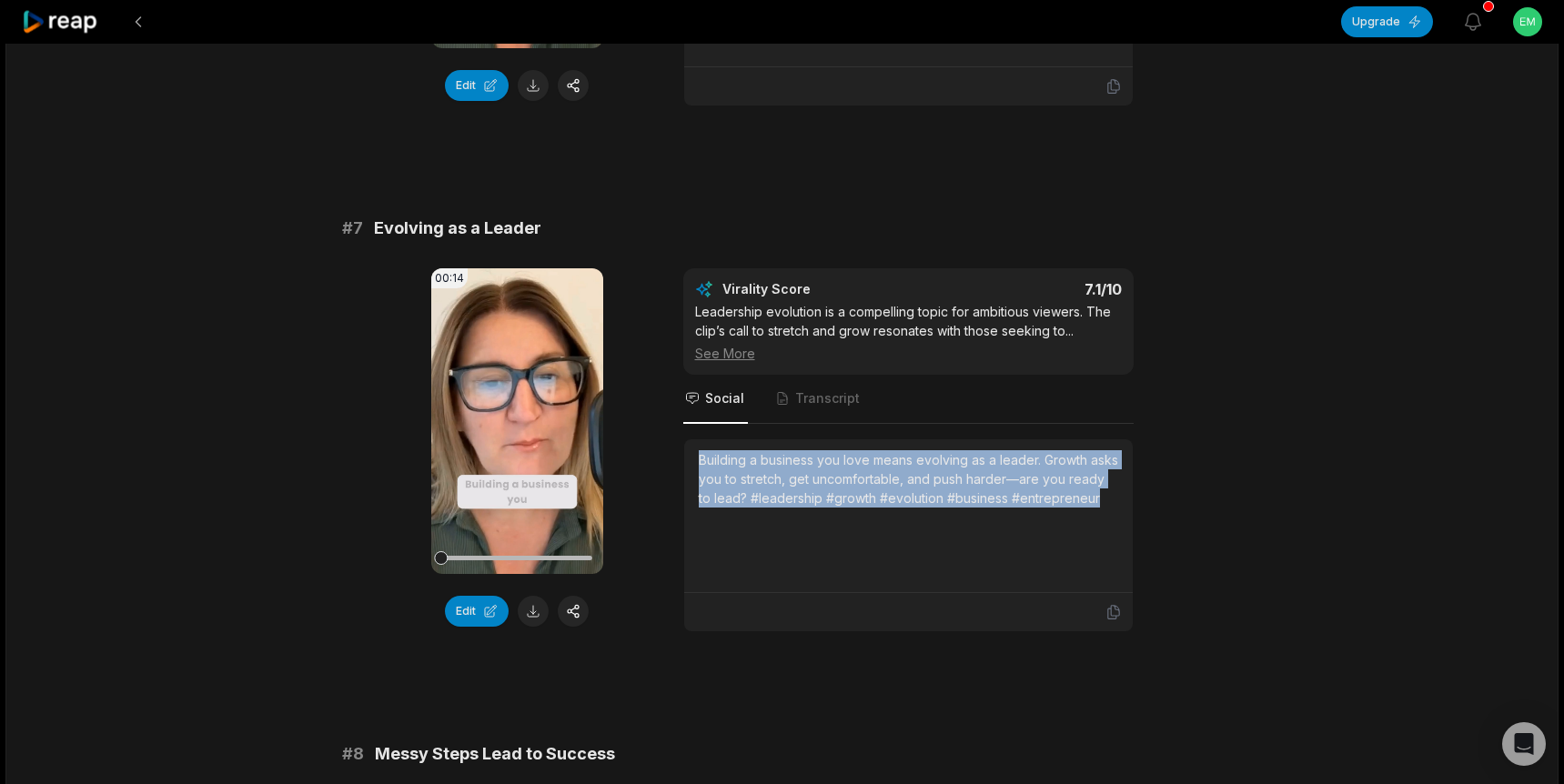
drag, startPoint x: 1092, startPoint y: 511, endPoint x: 687, endPoint y: 461, distance: 408.1
click at [687, 461] on div "Building a business you love means evolving as a leader. Growth asks you to str…" at bounding box center [908, 515] width 448 height 153
copy div "Building a business you love means evolving as a leader. Growth asks you to str…"
click at [515, 418] on icon at bounding box center [517, 419] width 14 height 16
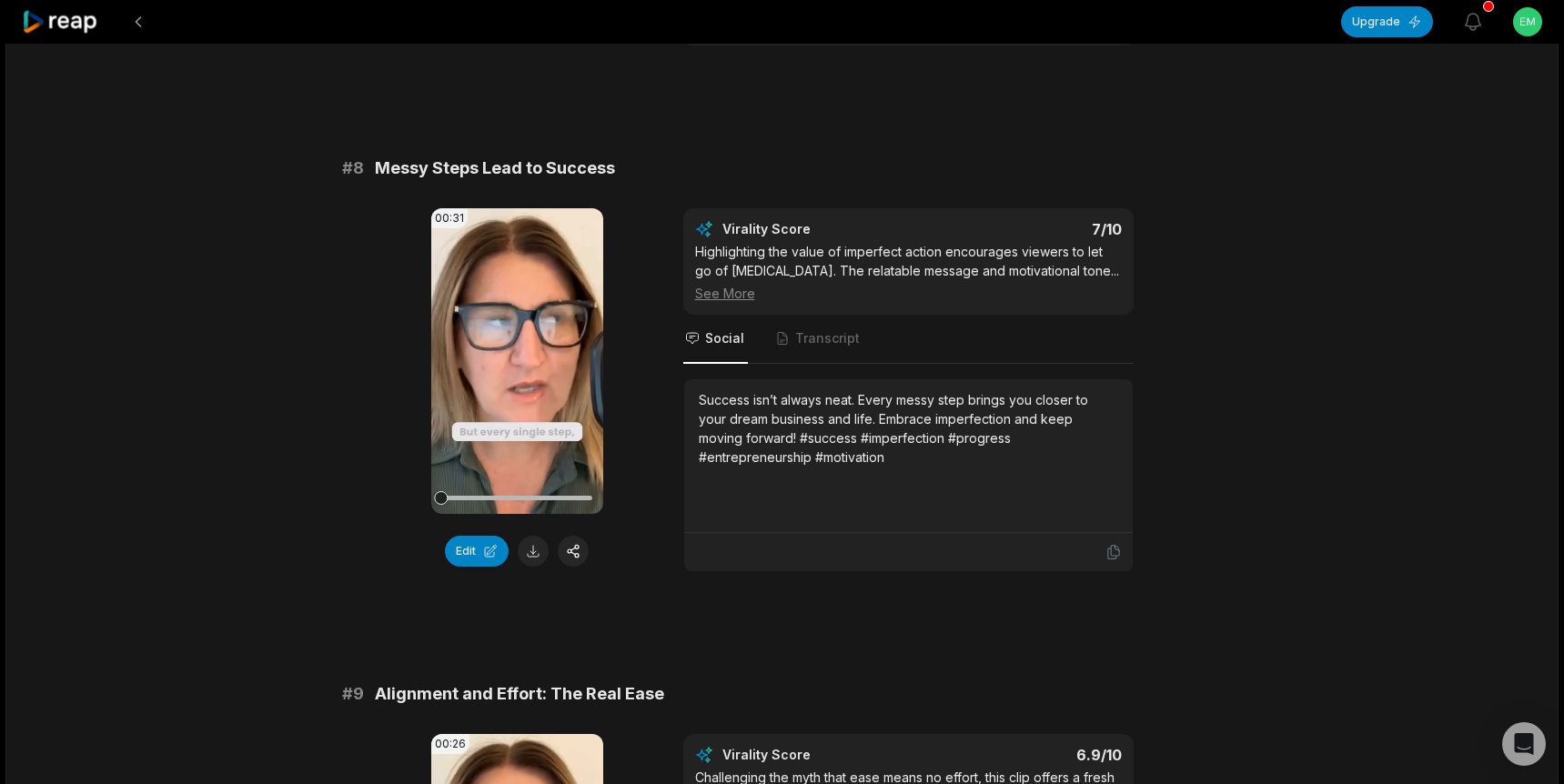
scroll to position [3789, 0]
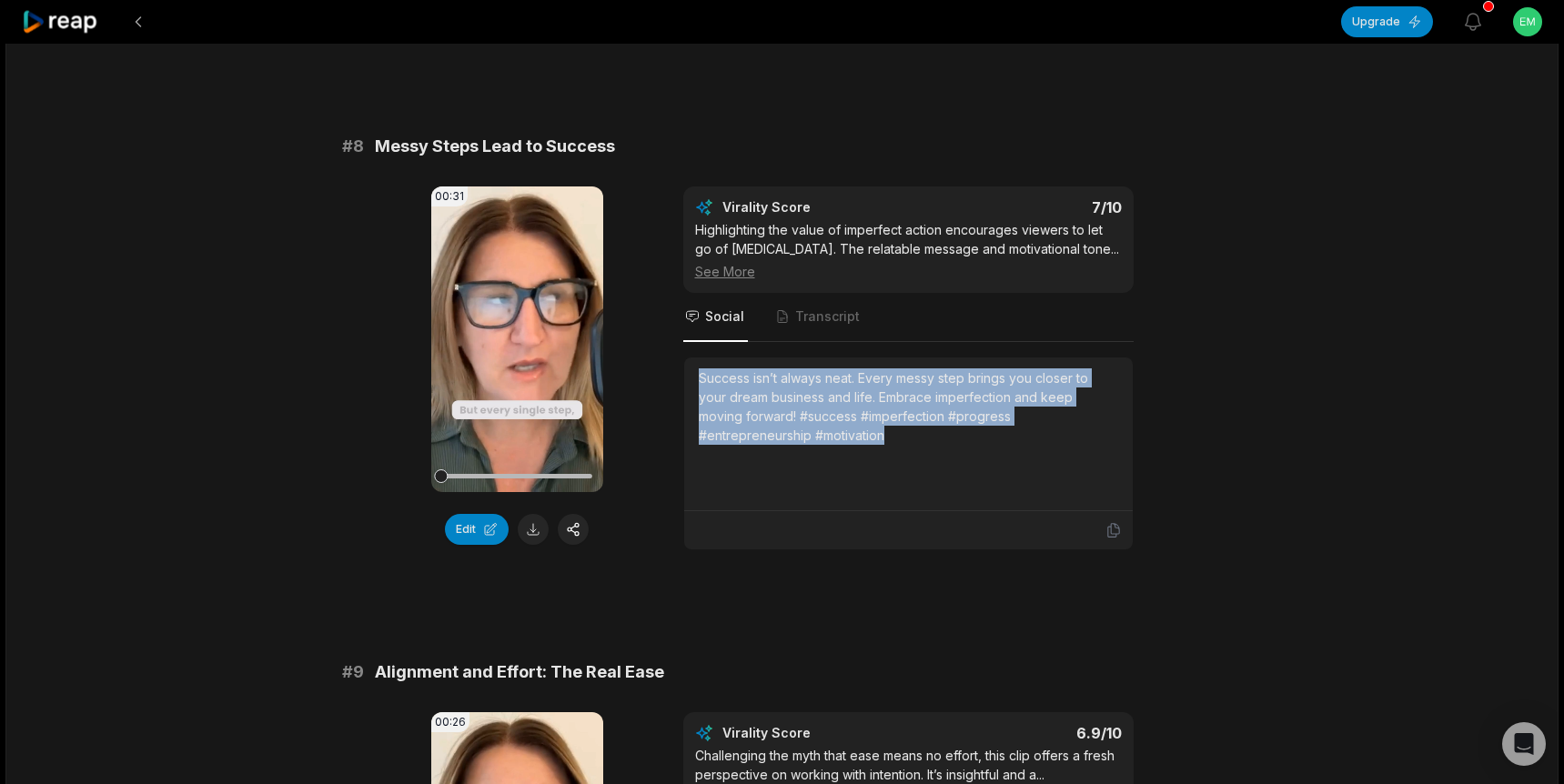
drag, startPoint x: 908, startPoint y: 448, endPoint x: 686, endPoint y: 380, distance: 232.2
click at [686, 380] on div "Success isn’t always neat. Every messy step brings you closer to your dream bus…" at bounding box center [908, 433] width 448 height 153
copy div "Success isn’t always neat. Every messy step brings you closer to your dream bus…"
click at [518, 339] on icon at bounding box center [517, 339] width 14 height 16
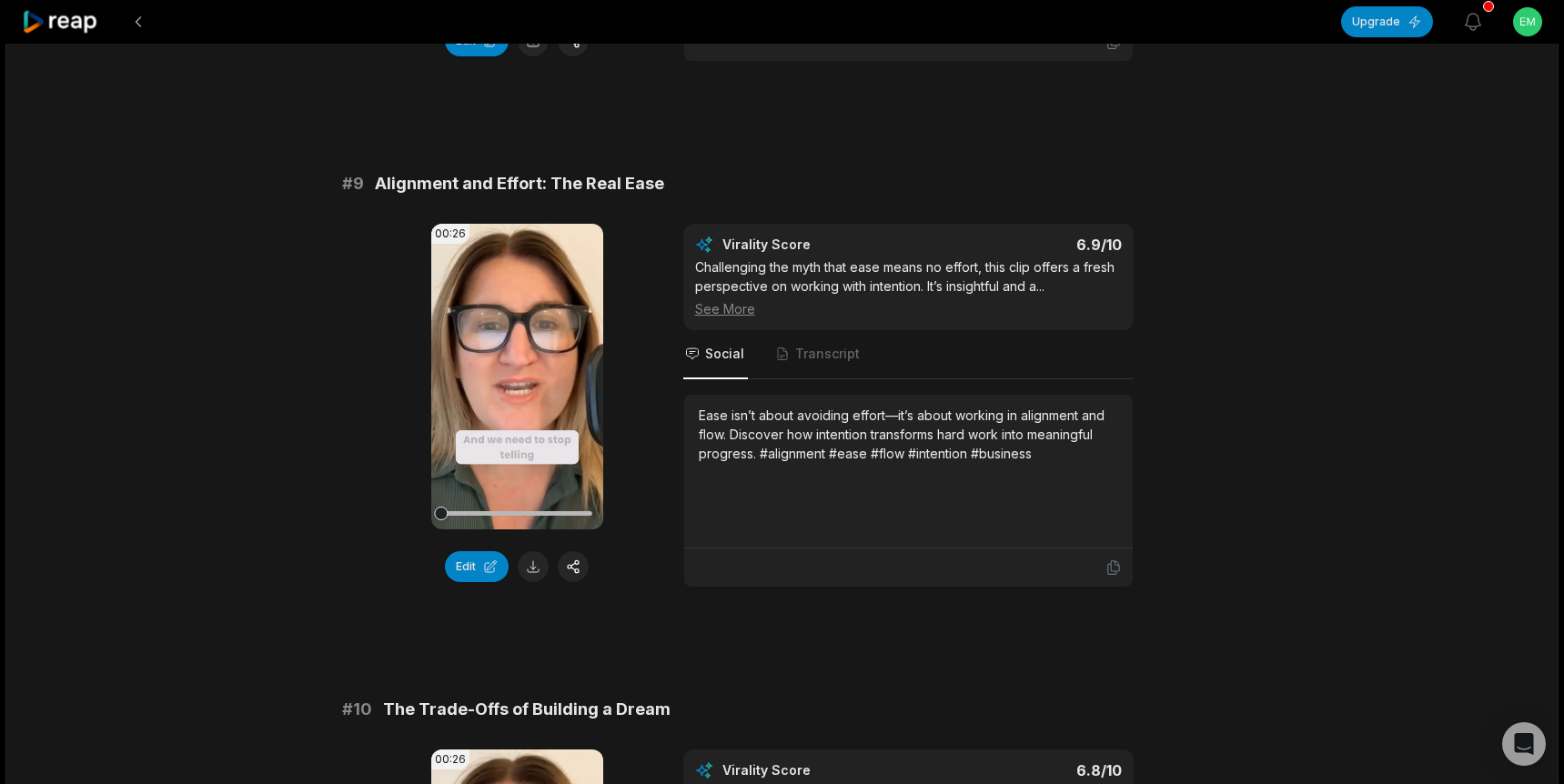
scroll to position [4287, 0]
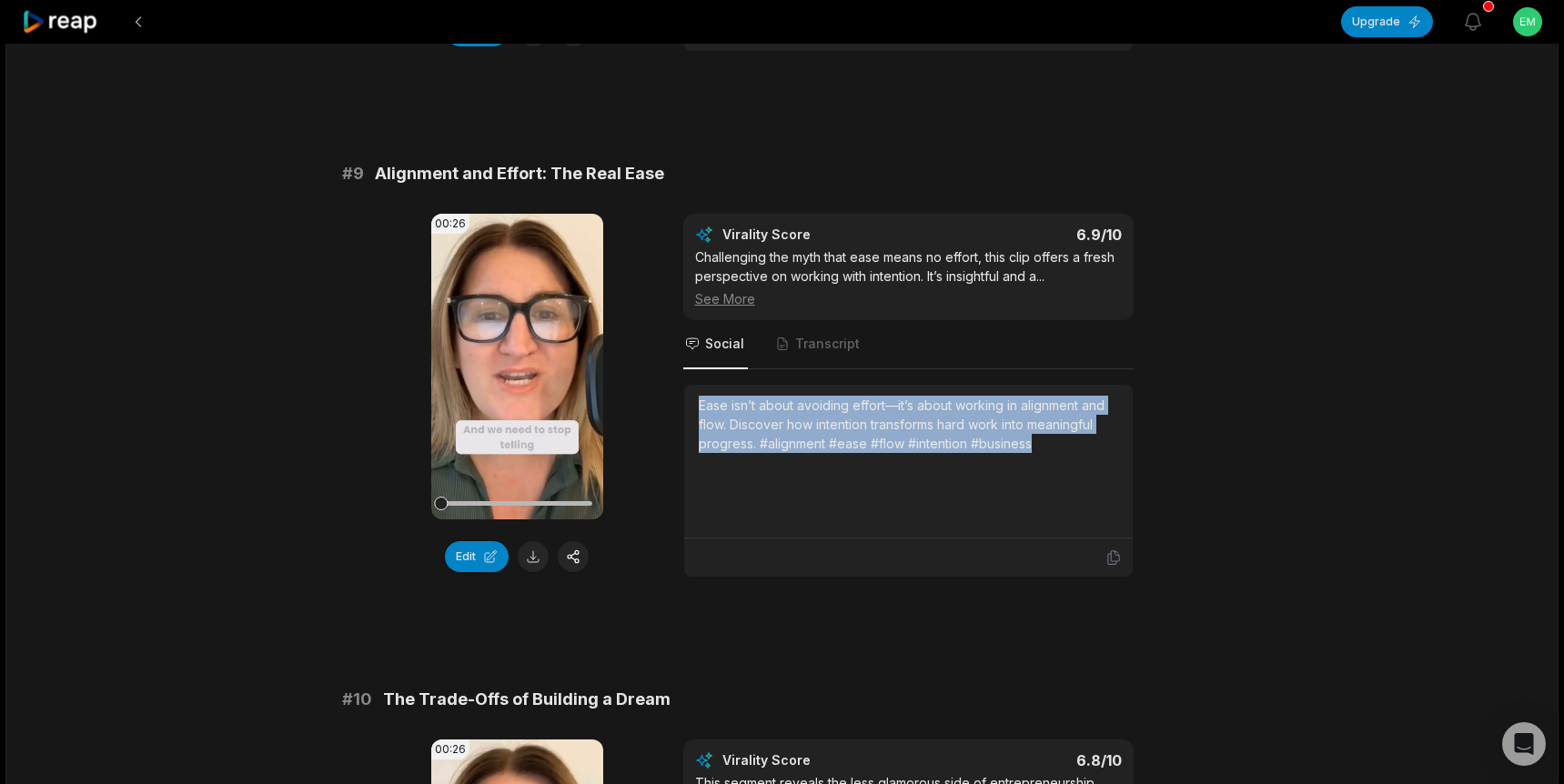
drag, startPoint x: 1048, startPoint y: 451, endPoint x: 696, endPoint y: 407, distance: 354.7
click at [696, 407] on div "Ease isn’t about avoiding effort—it’s about working in alignment and flow. Disc…" at bounding box center [908, 461] width 448 height 153
copy div "Ease isn’t about avoiding effort—it’s about working in alignment and flow. Disc…"
drag, startPoint x: 522, startPoint y: 369, endPoint x: 481, endPoint y: 291, distance: 88.1
click at [521, 369] on icon at bounding box center [516, 365] width 21 height 21
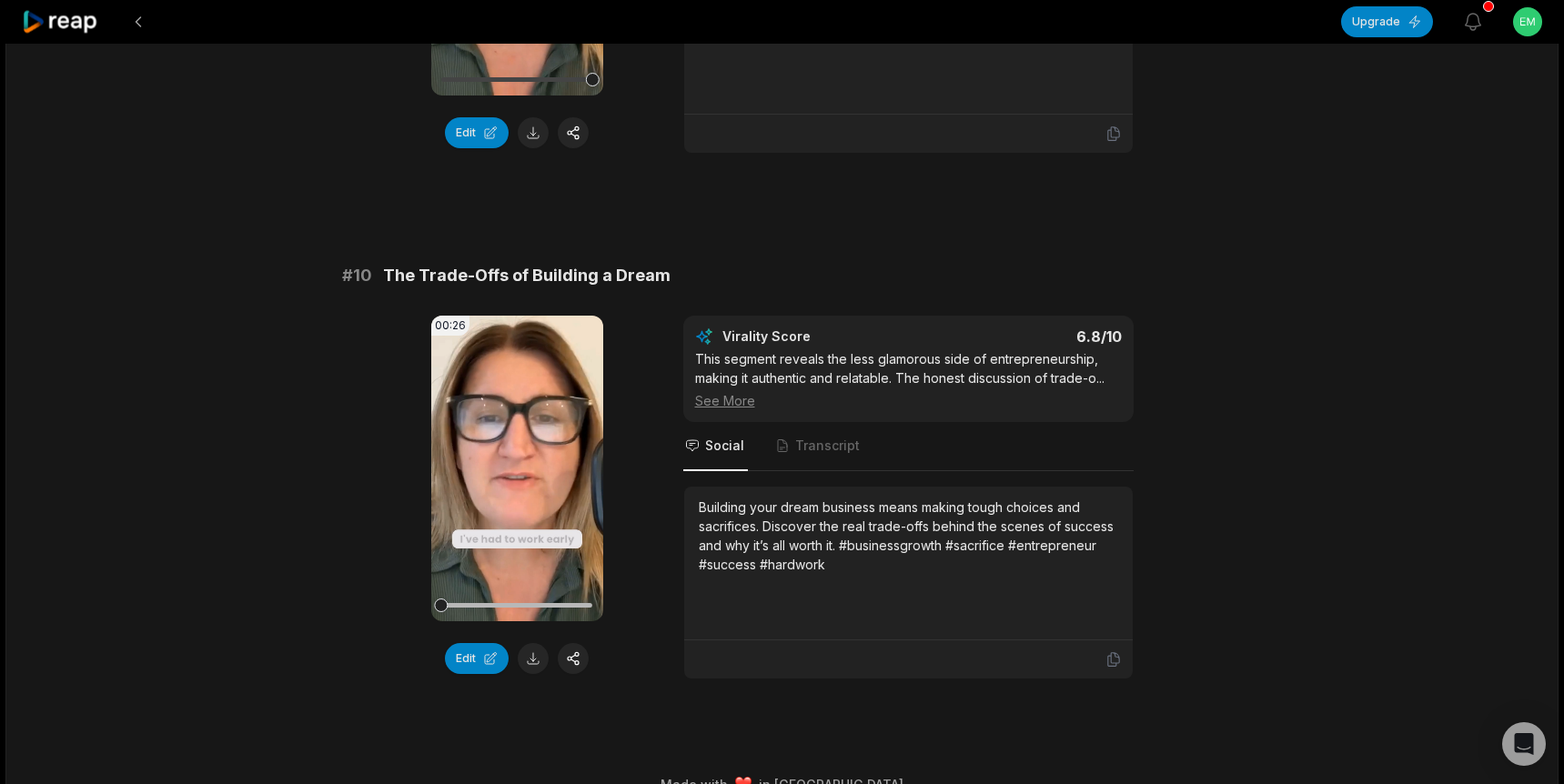
scroll to position [4744, 0]
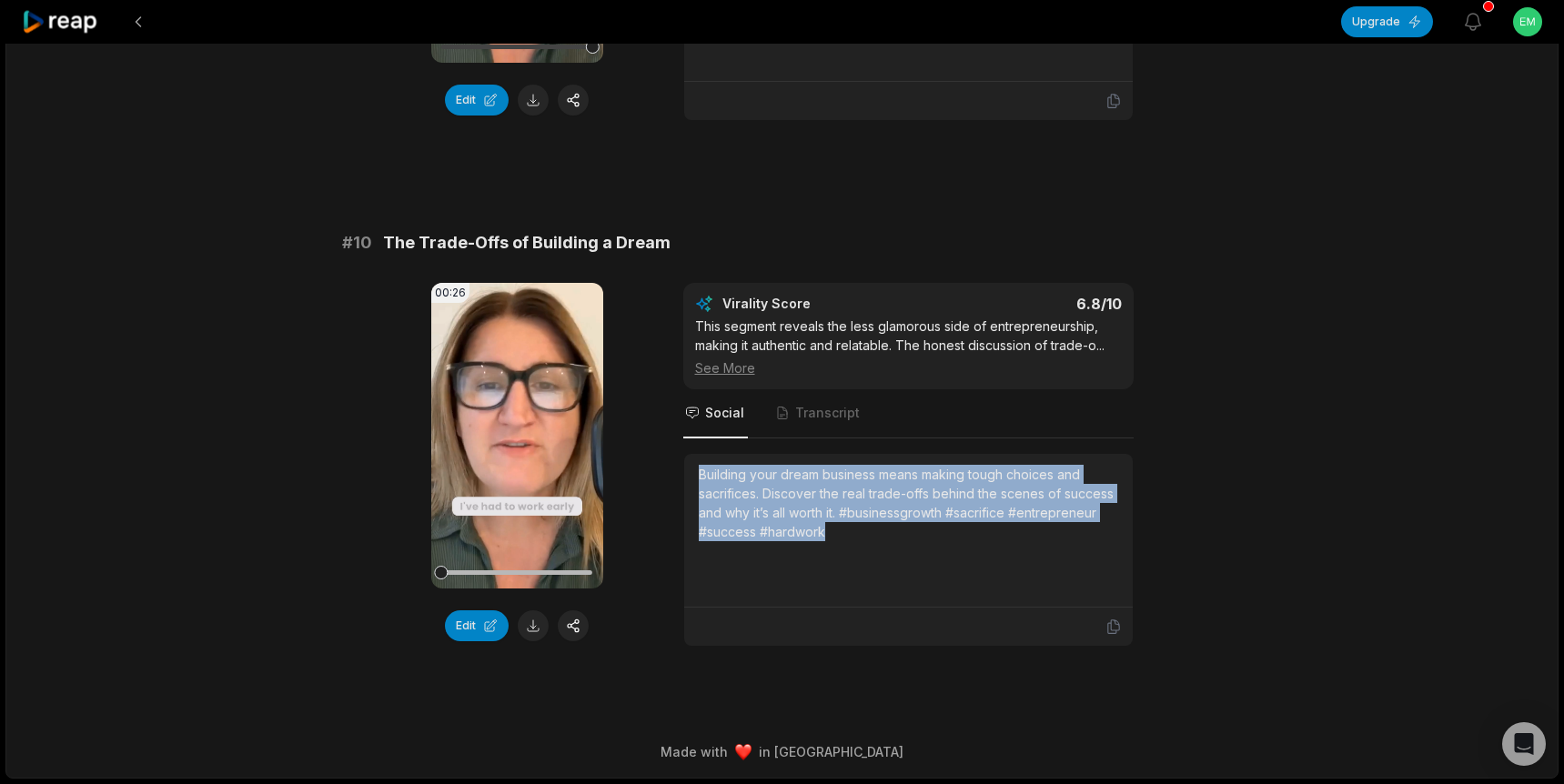
drag, startPoint x: 839, startPoint y: 538, endPoint x: 673, endPoint y: 463, distance: 182.2
click at [673, 463] on div "00:26 Your browser does not support mp4 format. Edit Virality Score 6.8 /10 Thi…" at bounding box center [782, 464] width 880 height 364
copy div "Building your dream business means making tough choices and sacrifices. Discove…"
click at [514, 435] on icon at bounding box center [517, 435] width 14 height 16
click at [467, 624] on button "Edit" at bounding box center [476, 625] width 63 height 31
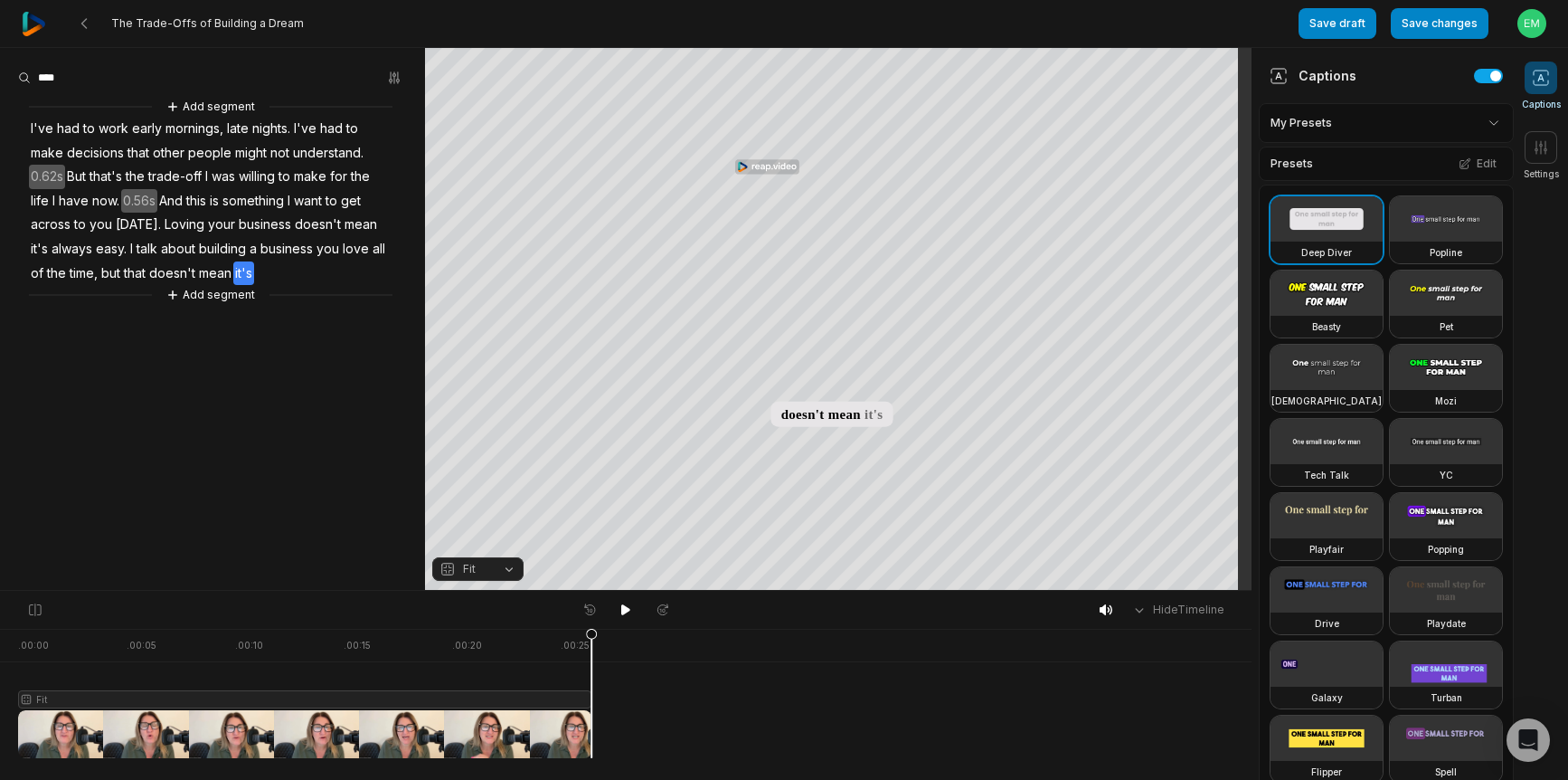
drag, startPoint x: 591, startPoint y: 694, endPoint x: 597, endPoint y: 686, distance: 10.0
click at [599, 695] on div ". 00:00 . 00:05 . 00:10 . 00:15 . 00:20 . 00:25 Fit" at bounding box center [625, 704] width 1252 height 151
drag, startPoint x: 590, startPoint y: 637, endPoint x: 623, endPoint y: 638, distance: 33.0
click at [623, 638] on div ". 00:00 . 00:05 . 00:10 . 00:15 . 00:20 . 00:25 Fit" at bounding box center [625, 704] width 1252 height 151
click at [90, 26] on icon at bounding box center [84, 24] width 15 height 15
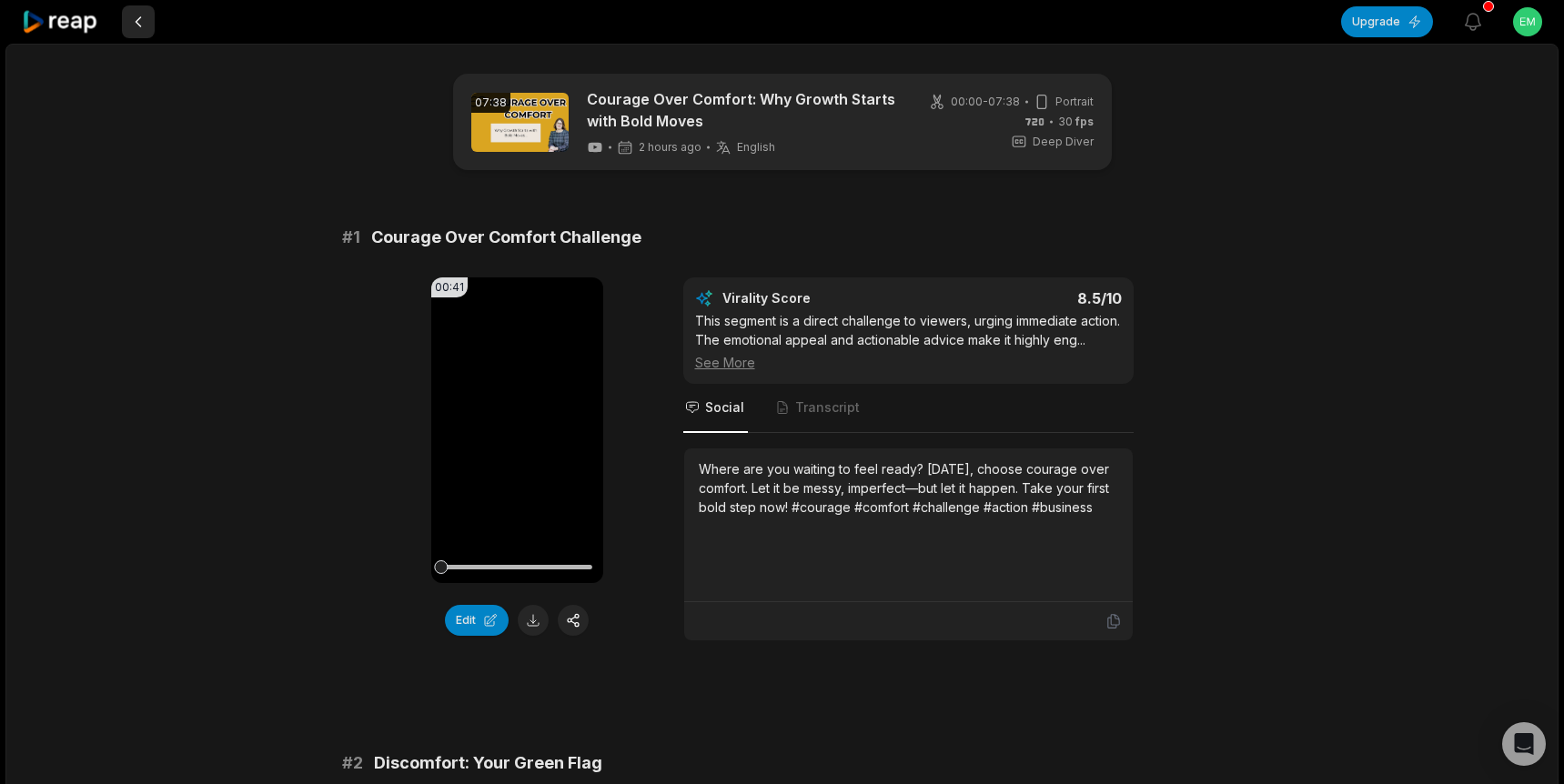
click at [138, 22] on button at bounding box center [138, 21] width 33 height 33
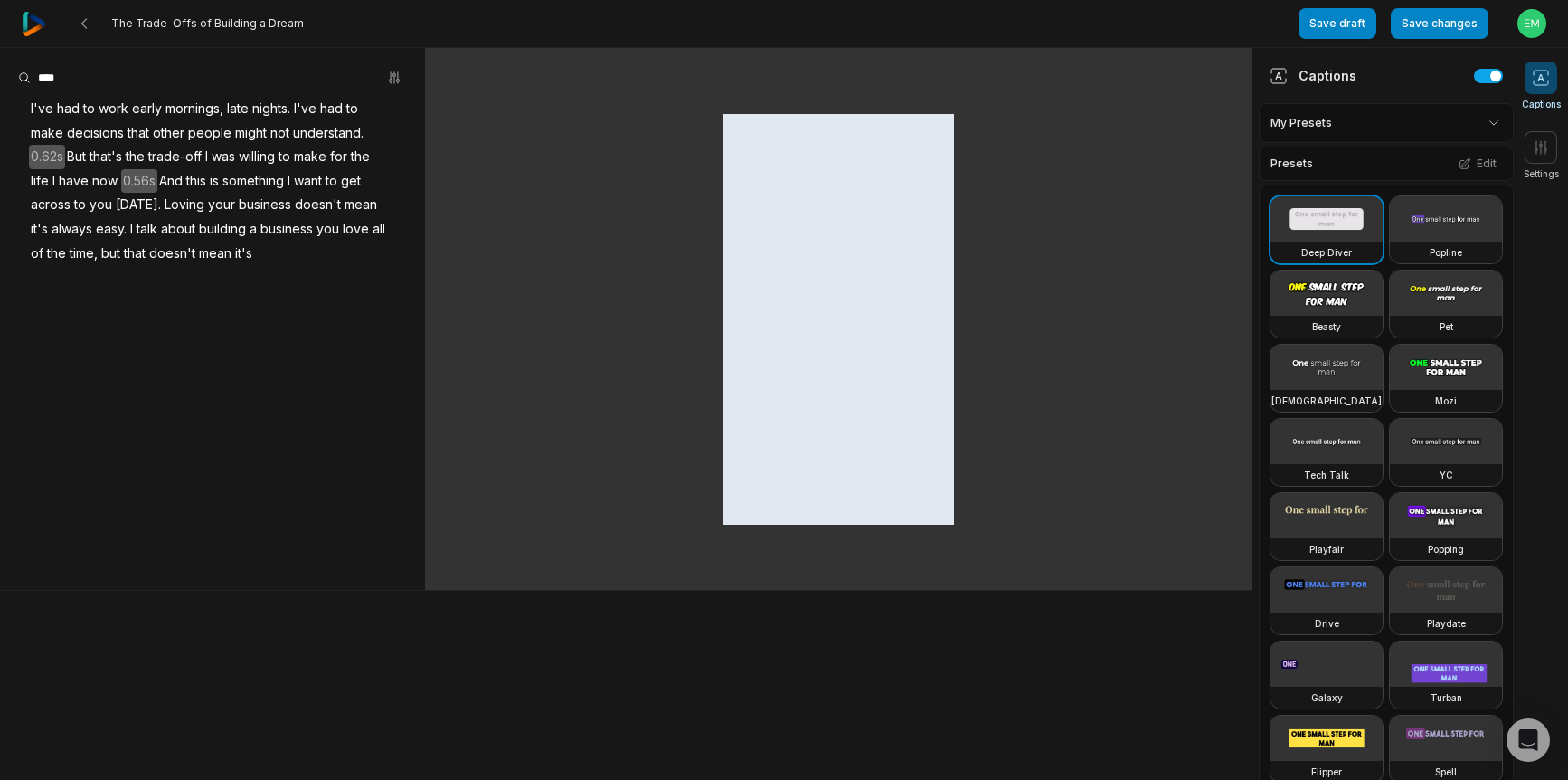
click at [1537, 25] on html "The Trade-Offs of Building a Dream Save draft Save changes Open user menu Capti…" at bounding box center [784, 390] width 1568 height 780
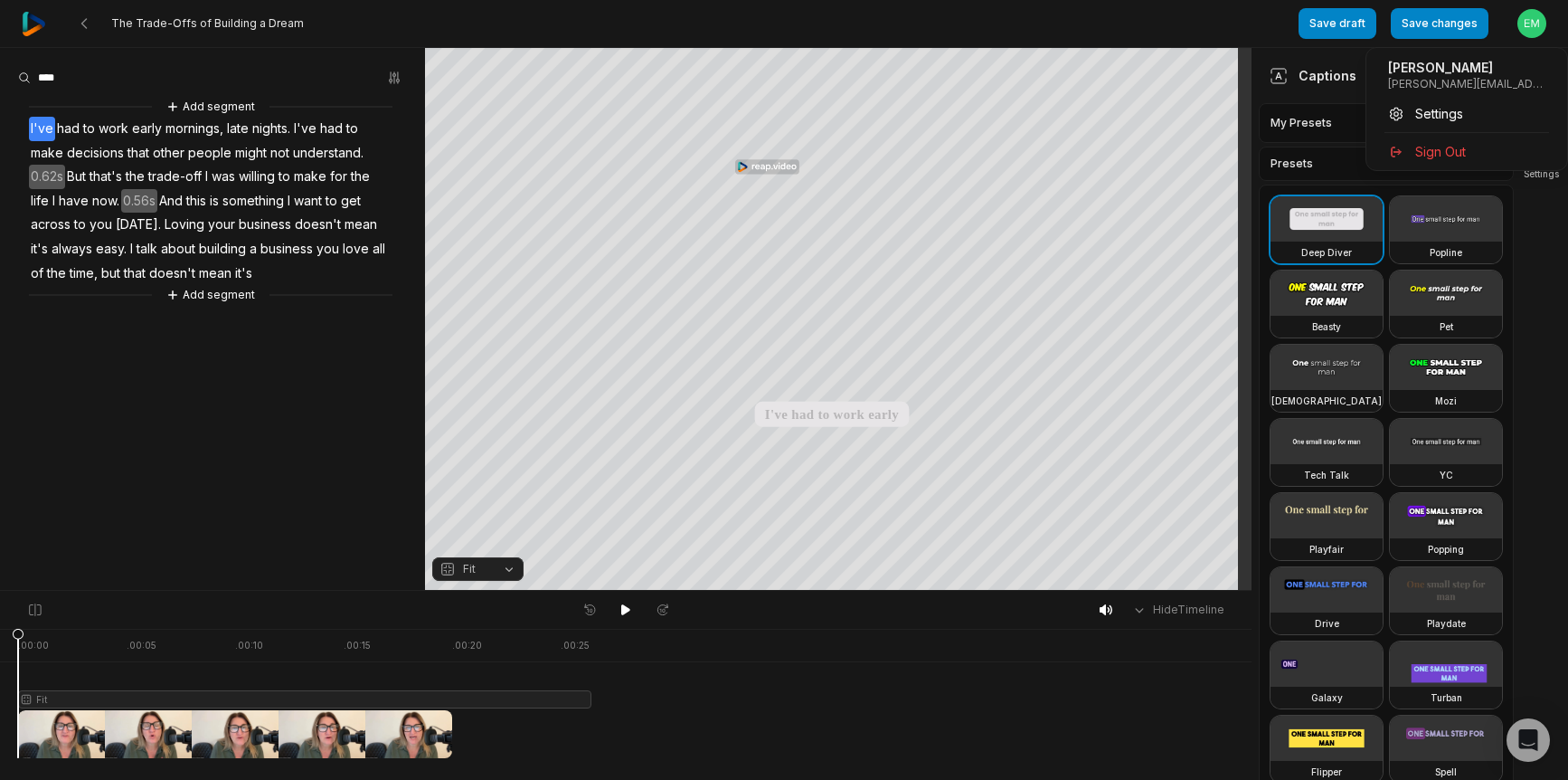
click at [80, 24] on html "The Trade-Offs of Building a Dream Save draft Save changes Open user menu Capti…" at bounding box center [784, 390] width 1568 height 780
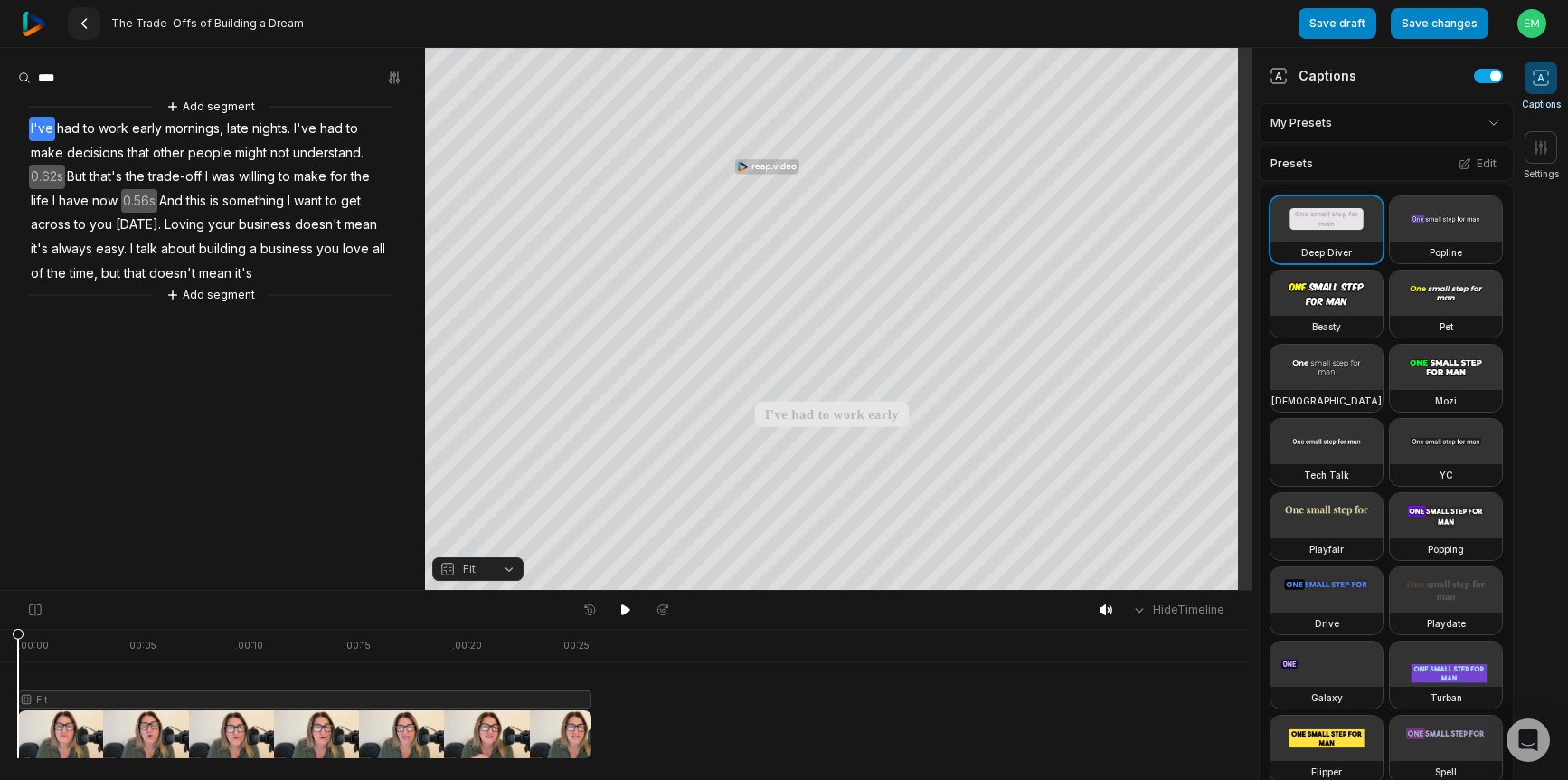
click at [86, 24] on icon at bounding box center [84, 24] width 15 height 15
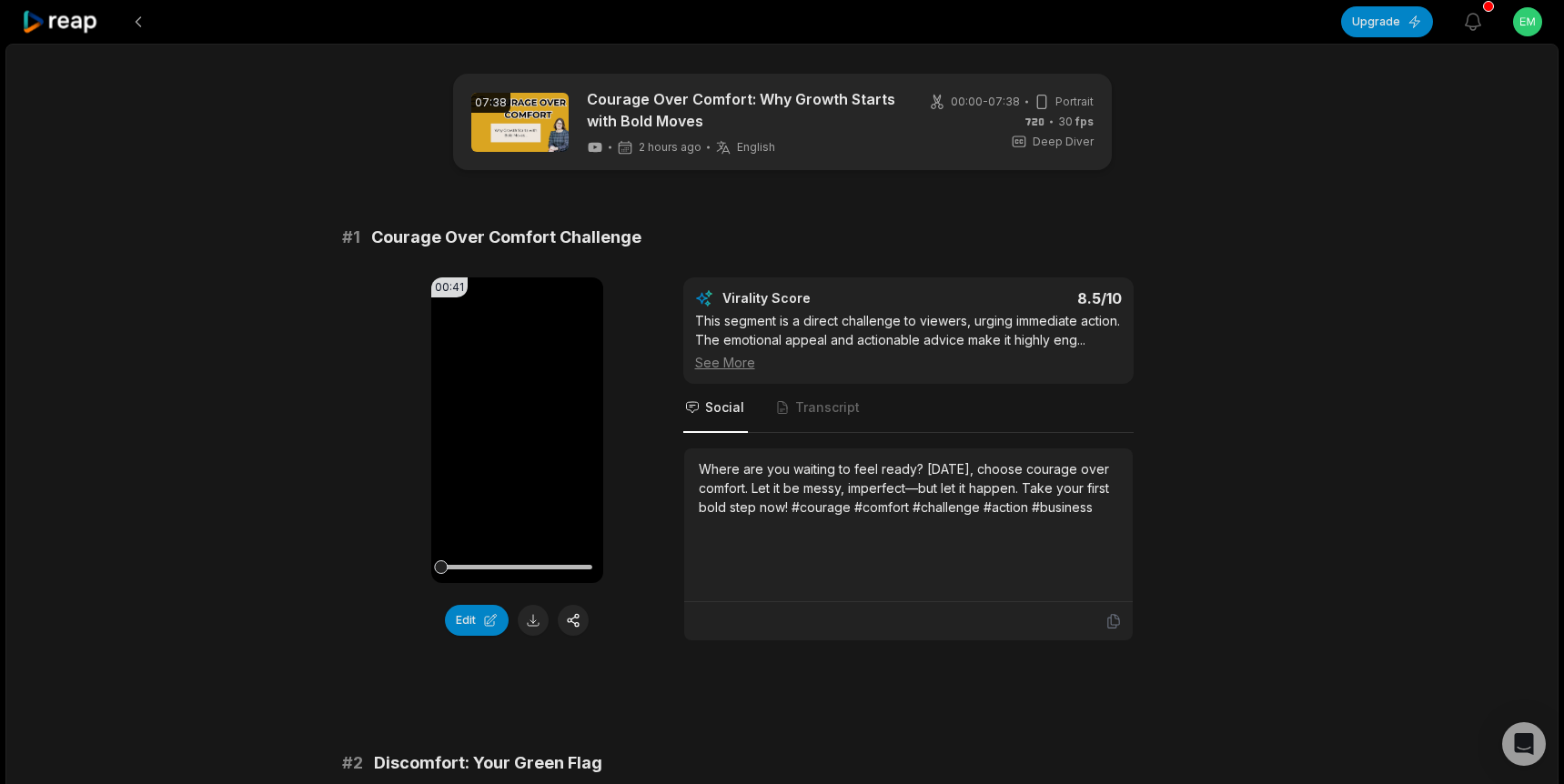
click at [87, 24] on icon at bounding box center [60, 22] width 77 height 24
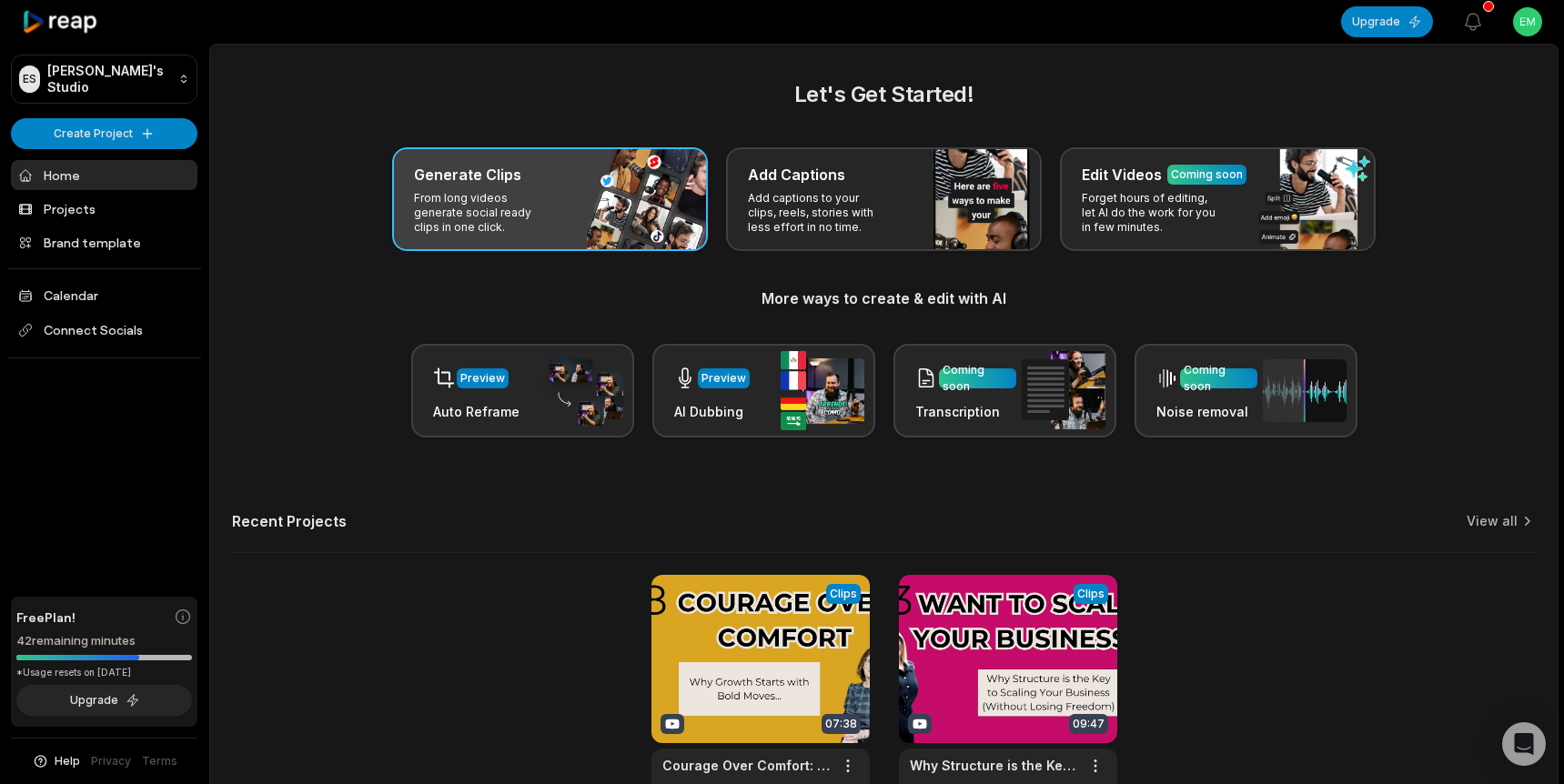
click at [513, 194] on p "From long videos generate social ready clips in one click." at bounding box center [485, 212] width 141 height 44
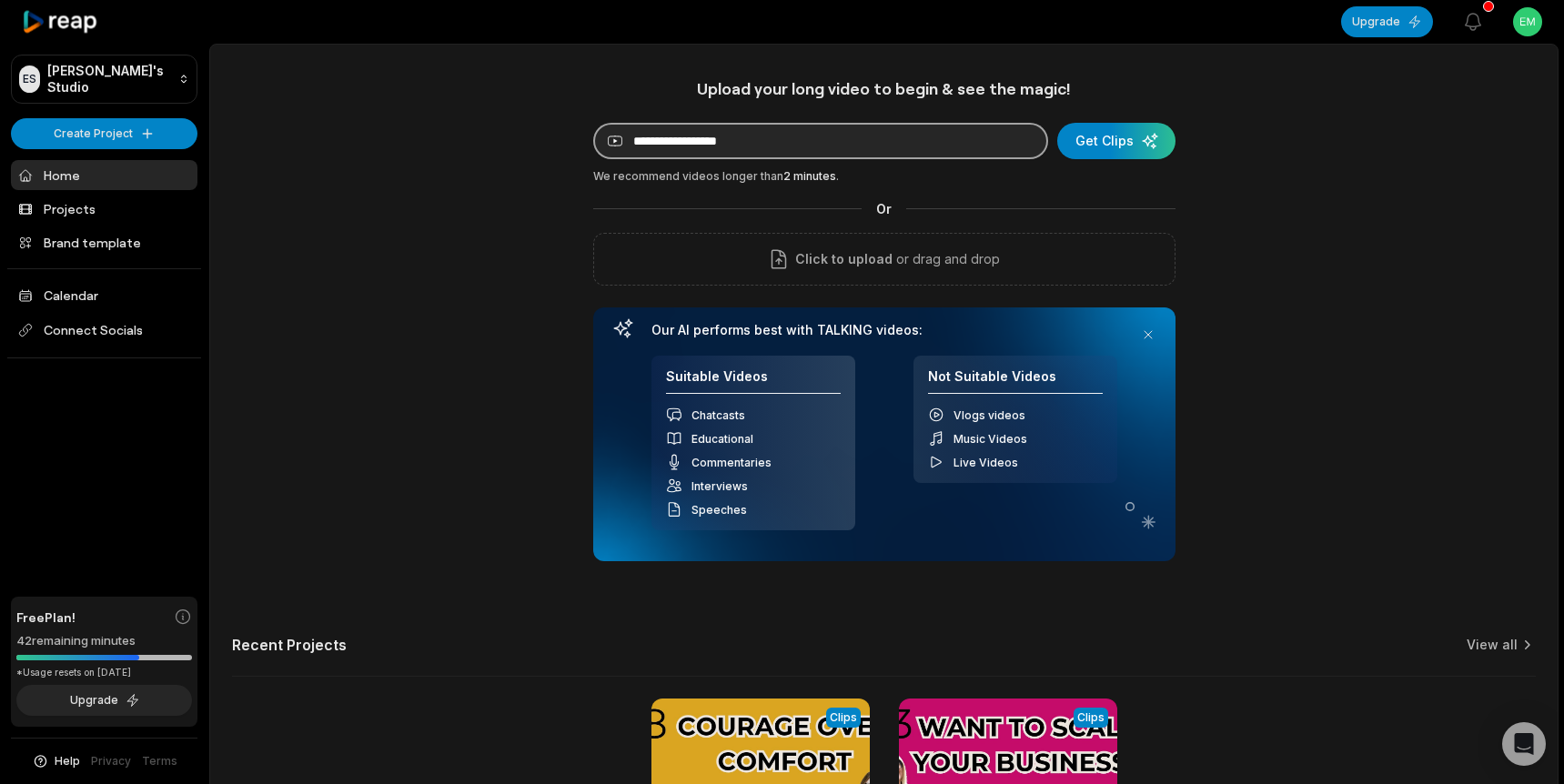
click at [711, 141] on input at bounding box center [820, 140] width 455 height 36
paste input "**********"
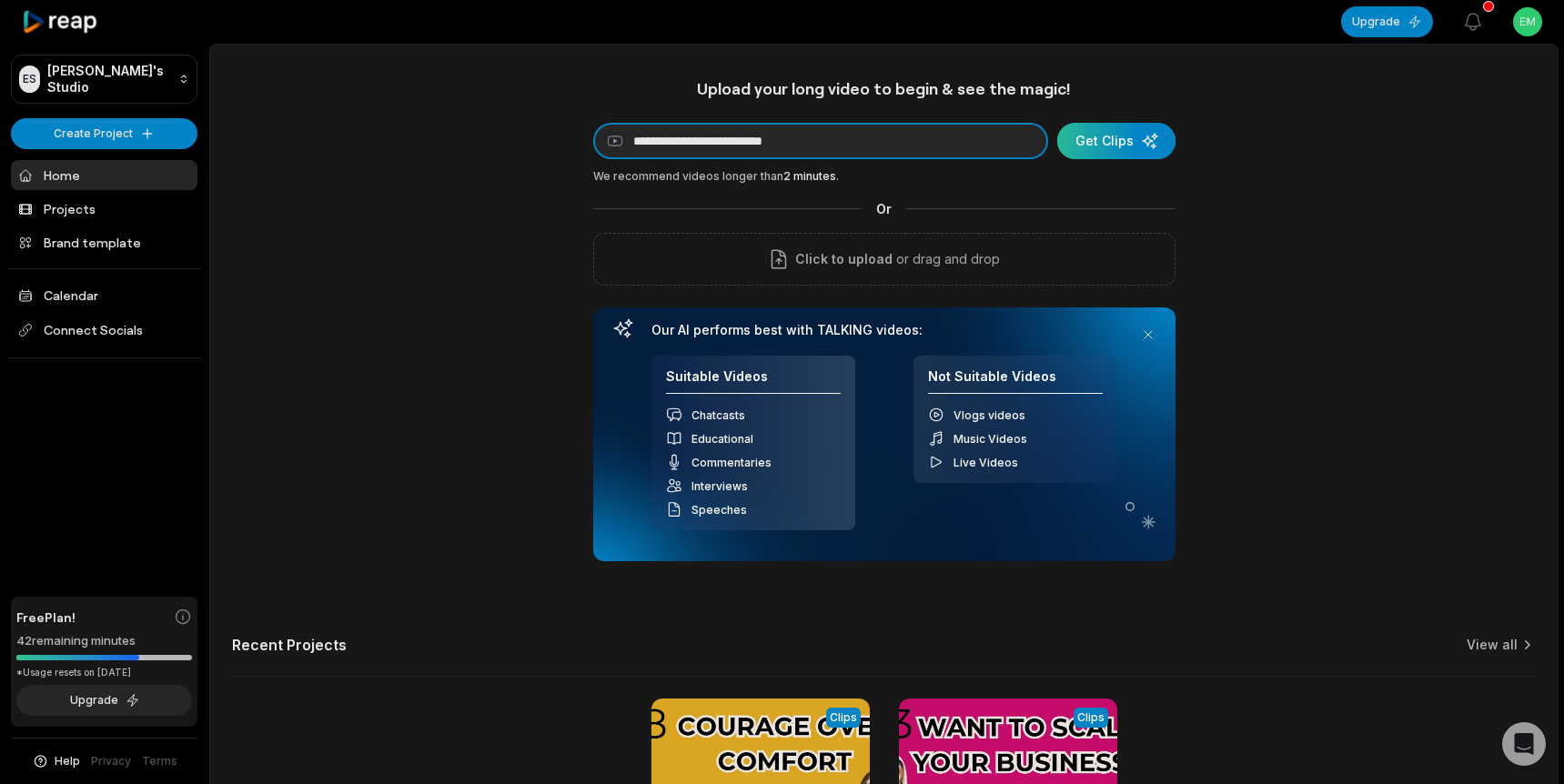
type input "**********"
click at [1113, 143] on div "submit" at bounding box center [1116, 140] width 118 height 36
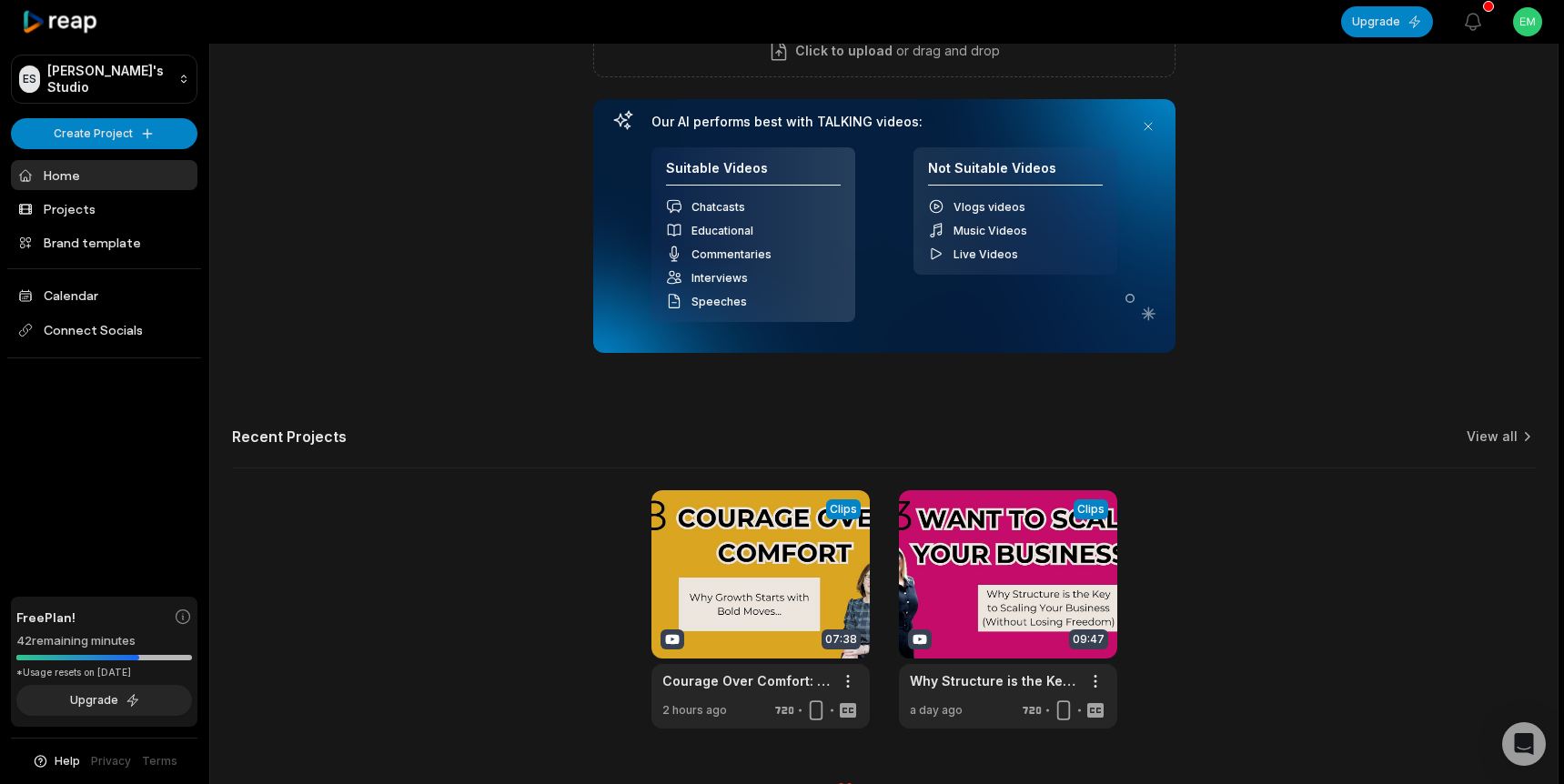
scroll to position [219, 0]
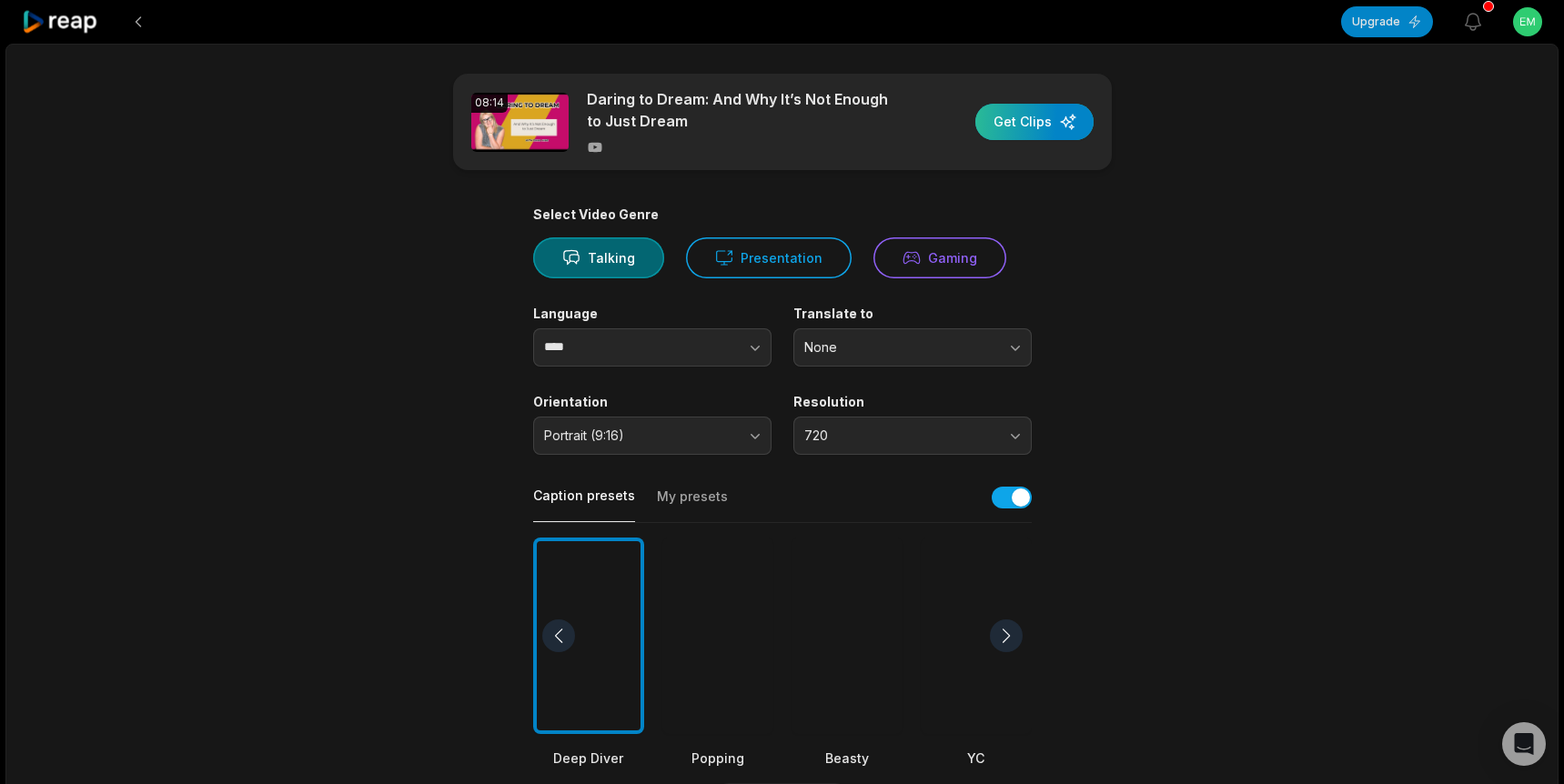
click at [1042, 122] on div "button" at bounding box center [1034, 121] width 118 height 36
